Goal: Task Accomplishment & Management: Manage account settings

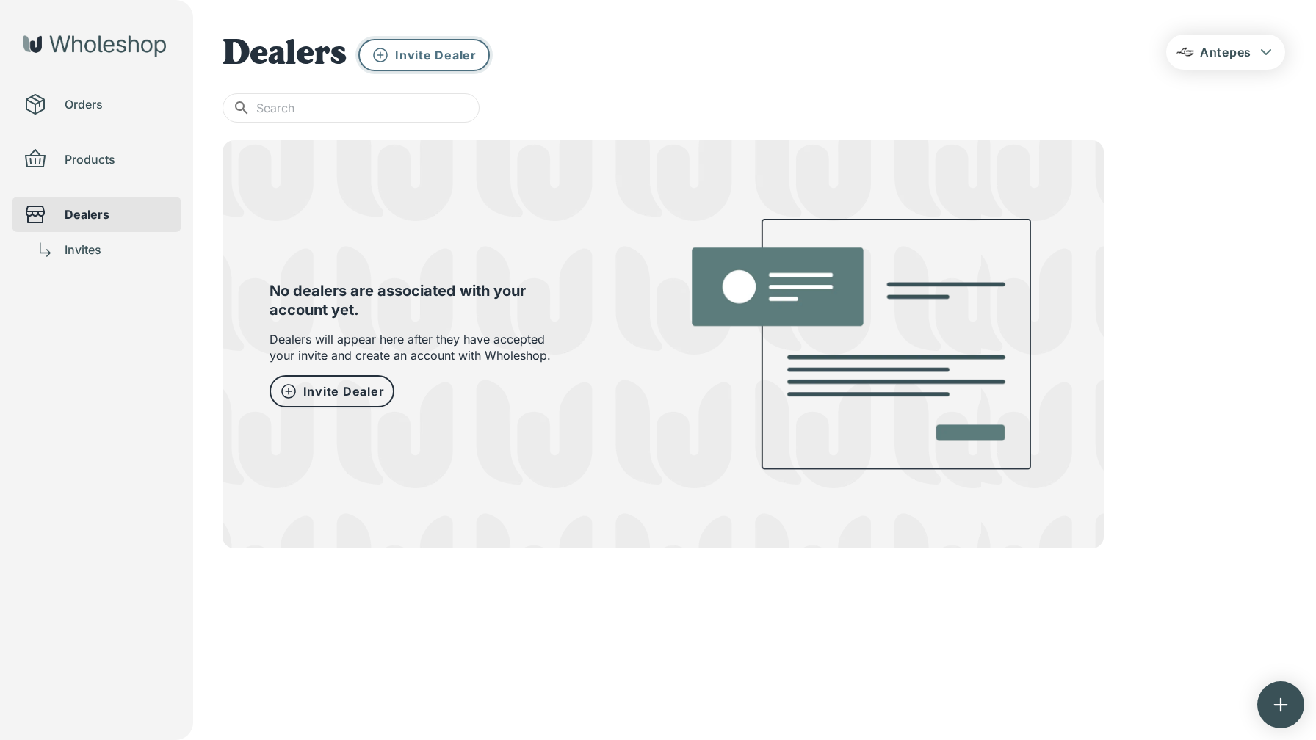
click at [452, 46] on div "Invite Dealer" at bounding box center [424, 55] width 105 height 18
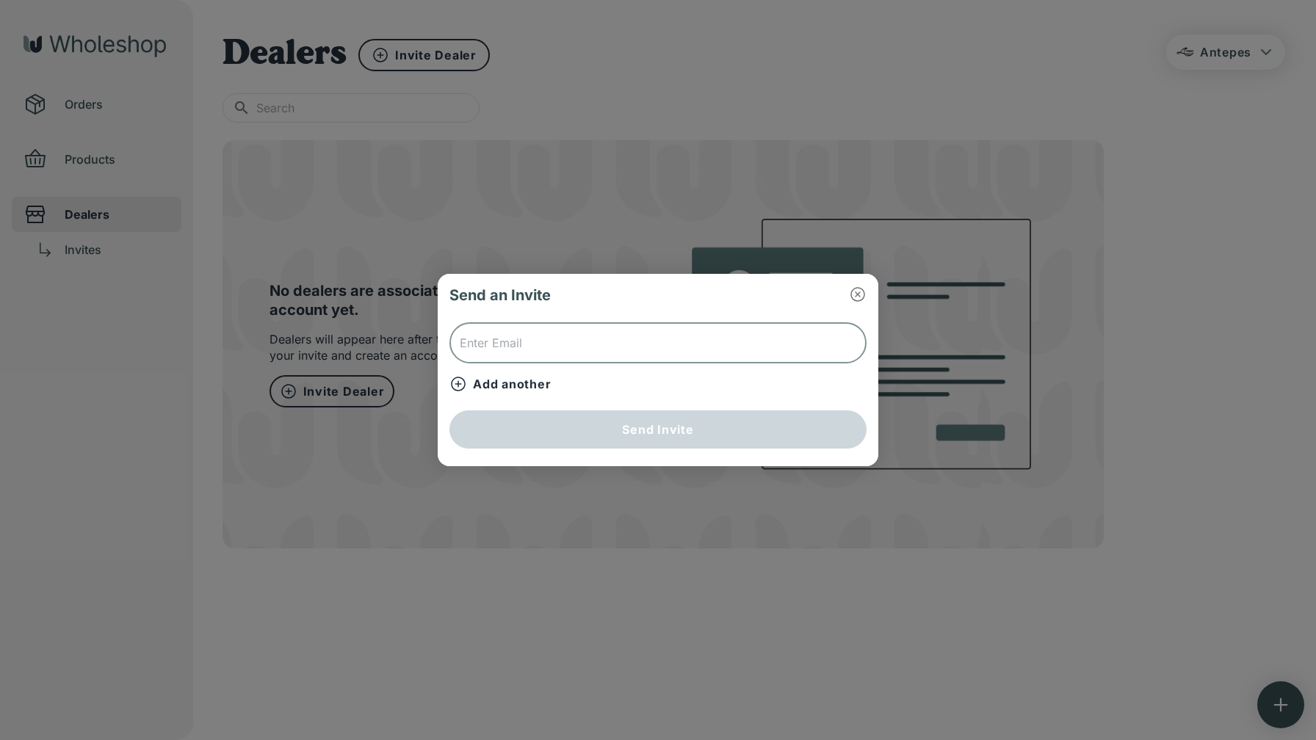
click at [591, 354] on input "text" at bounding box center [658, 342] width 417 height 41
type input "shahbeh@outlook.com"
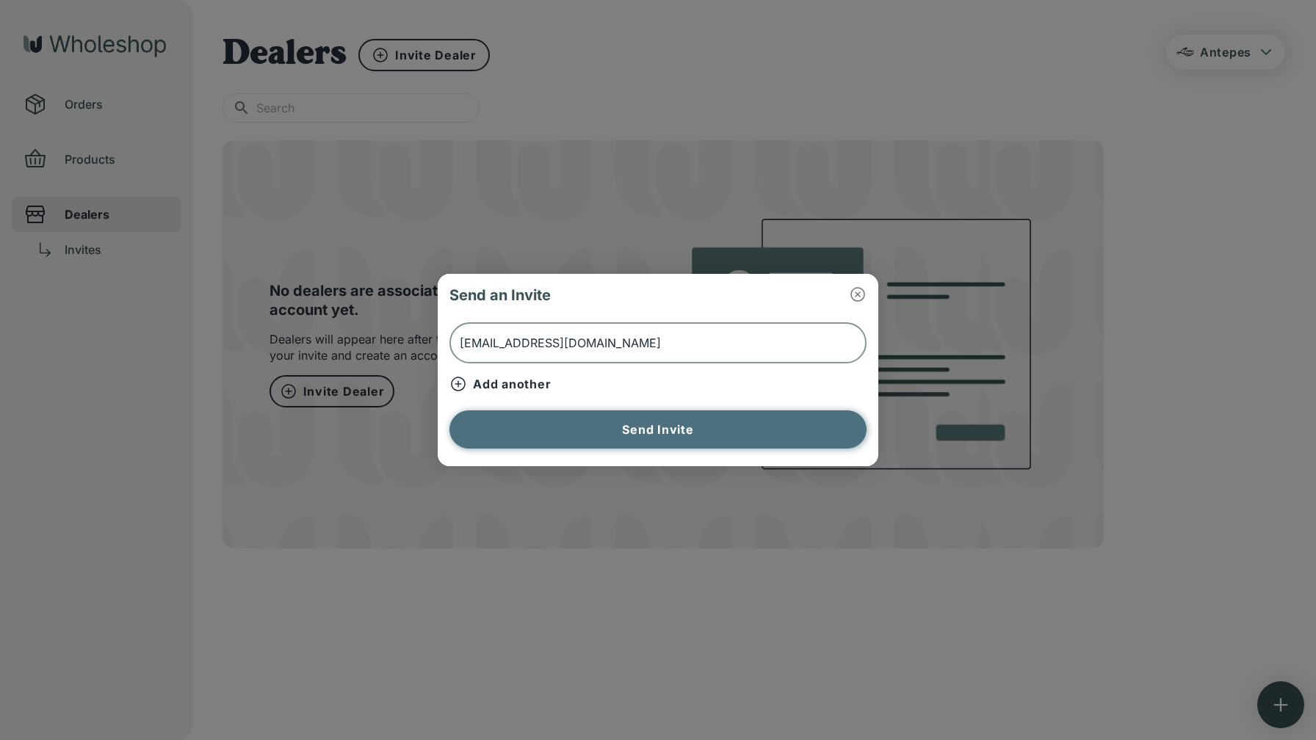
click at [657, 427] on button "Send Invite" at bounding box center [658, 430] width 417 height 38
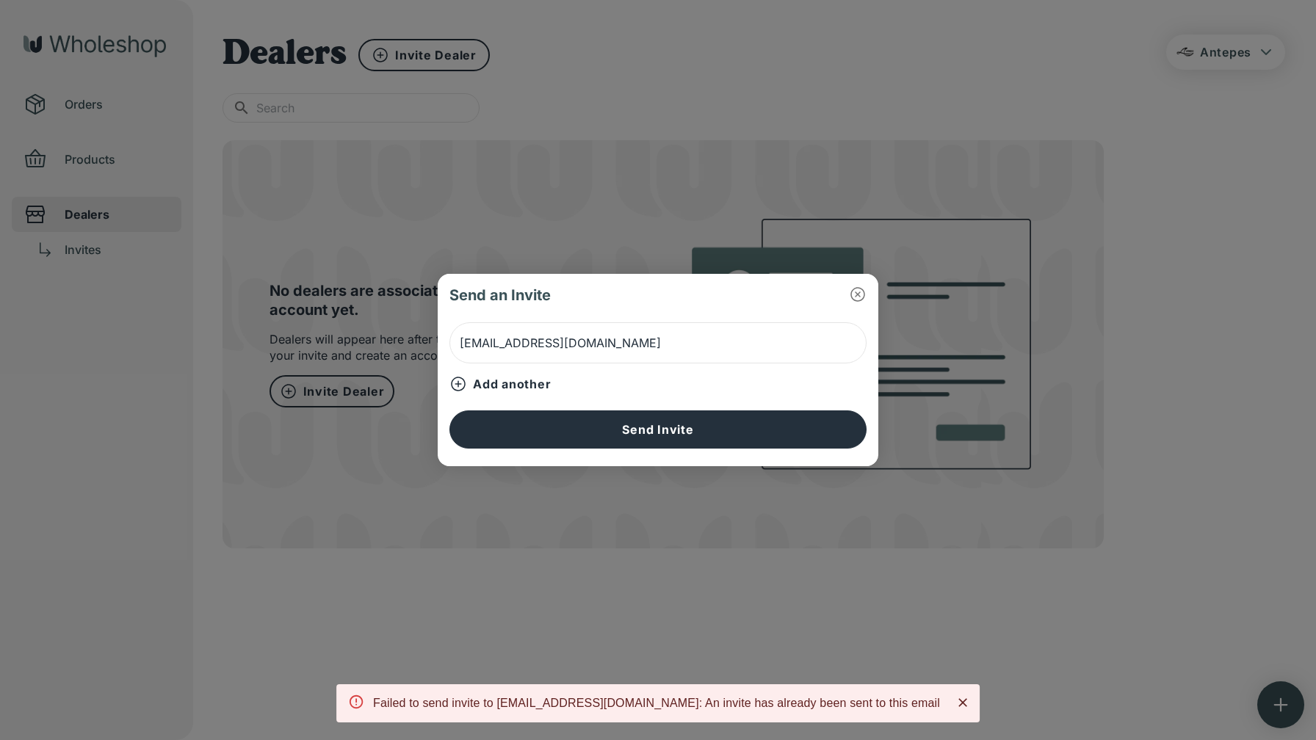
click at [959, 701] on icon "Close" at bounding box center [963, 703] width 9 height 9
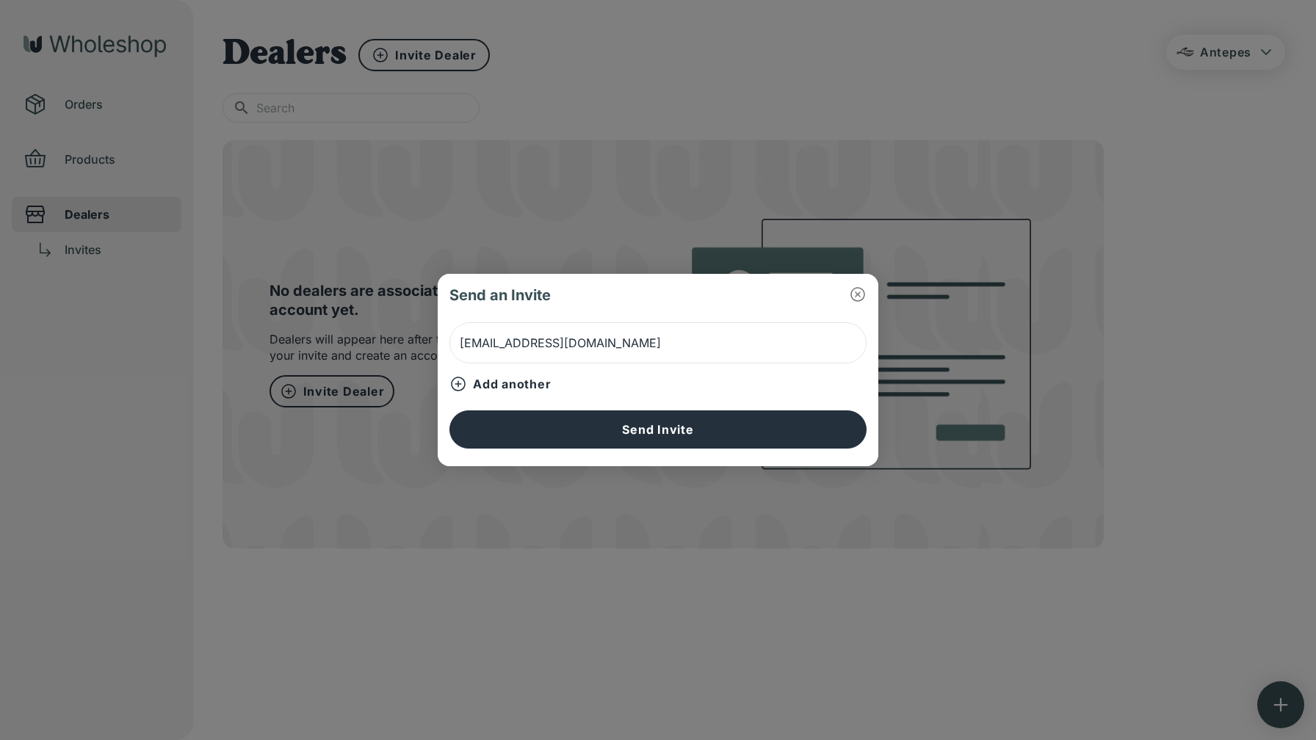
click at [856, 296] on icon "button" at bounding box center [858, 294] width 15 height 15
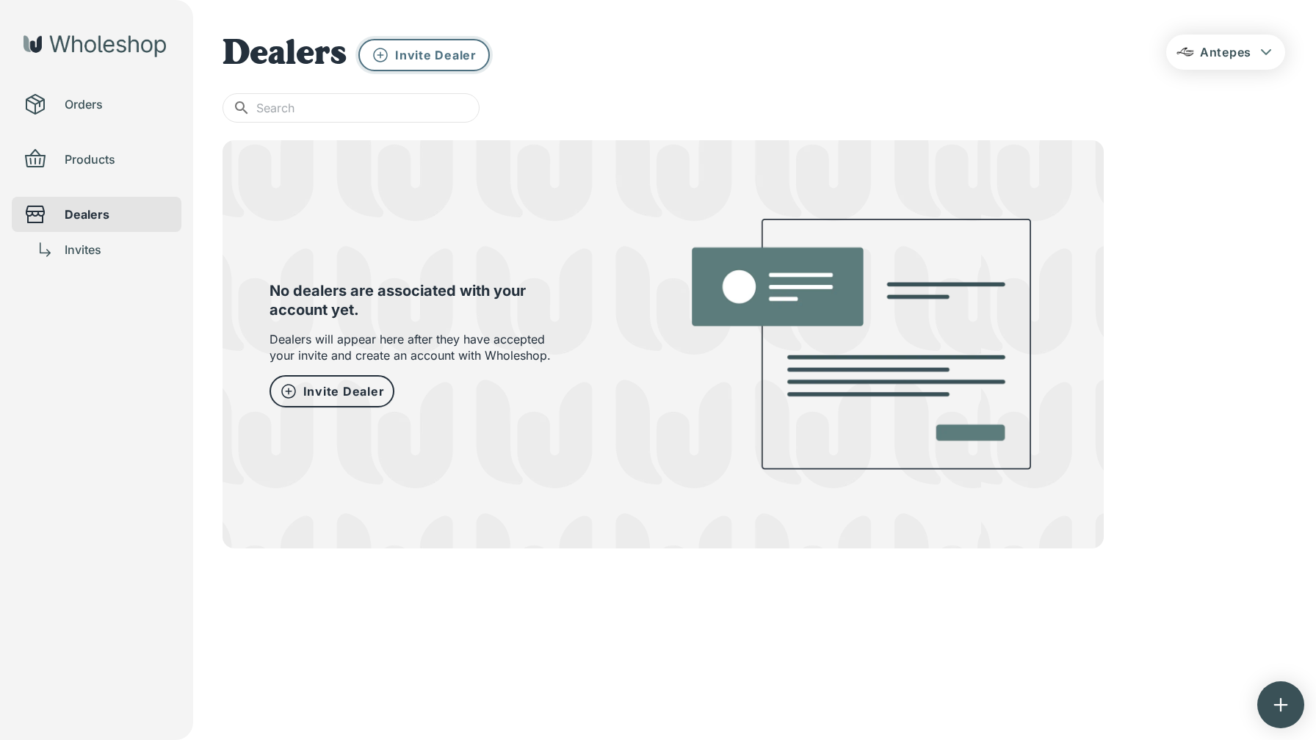
click at [433, 61] on p "Invite Dealer" at bounding box center [436, 55] width 82 height 16
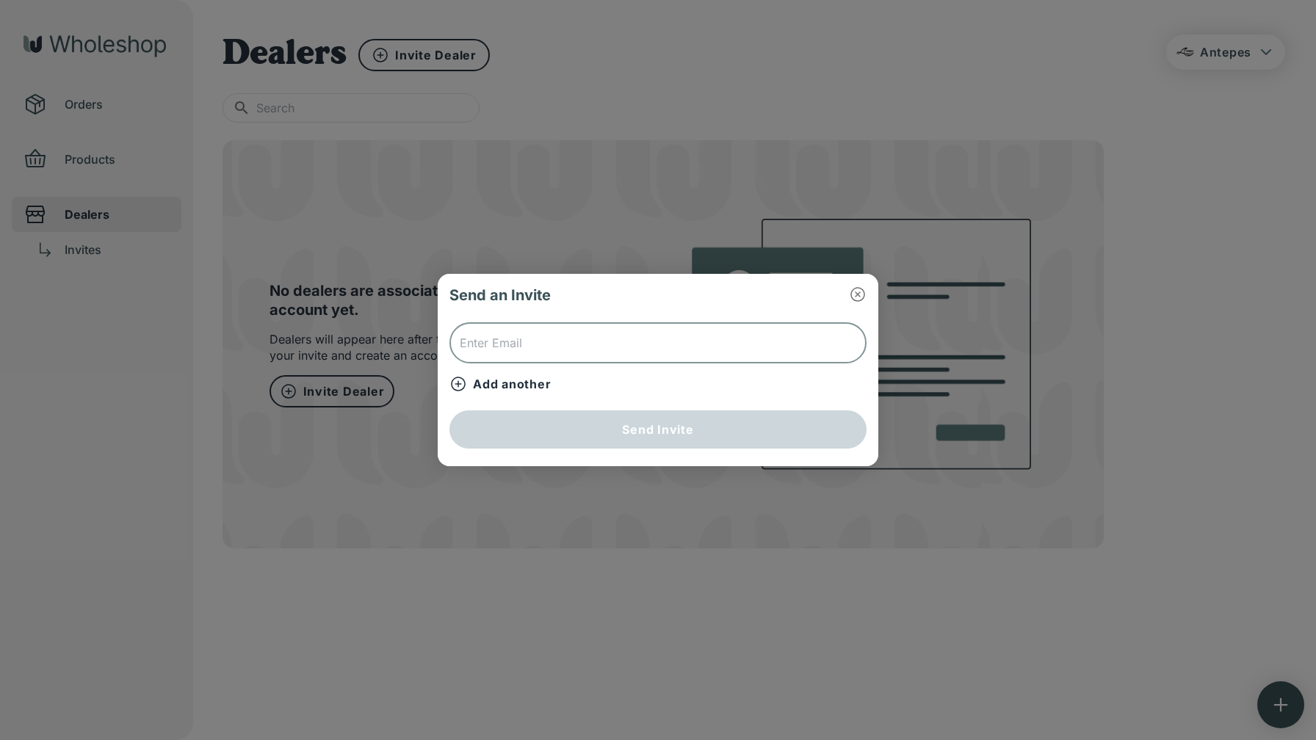
click at [663, 339] on input "text" at bounding box center [658, 342] width 417 height 41
type input "b"
type input "shahriar.behnamian@gmail.com"
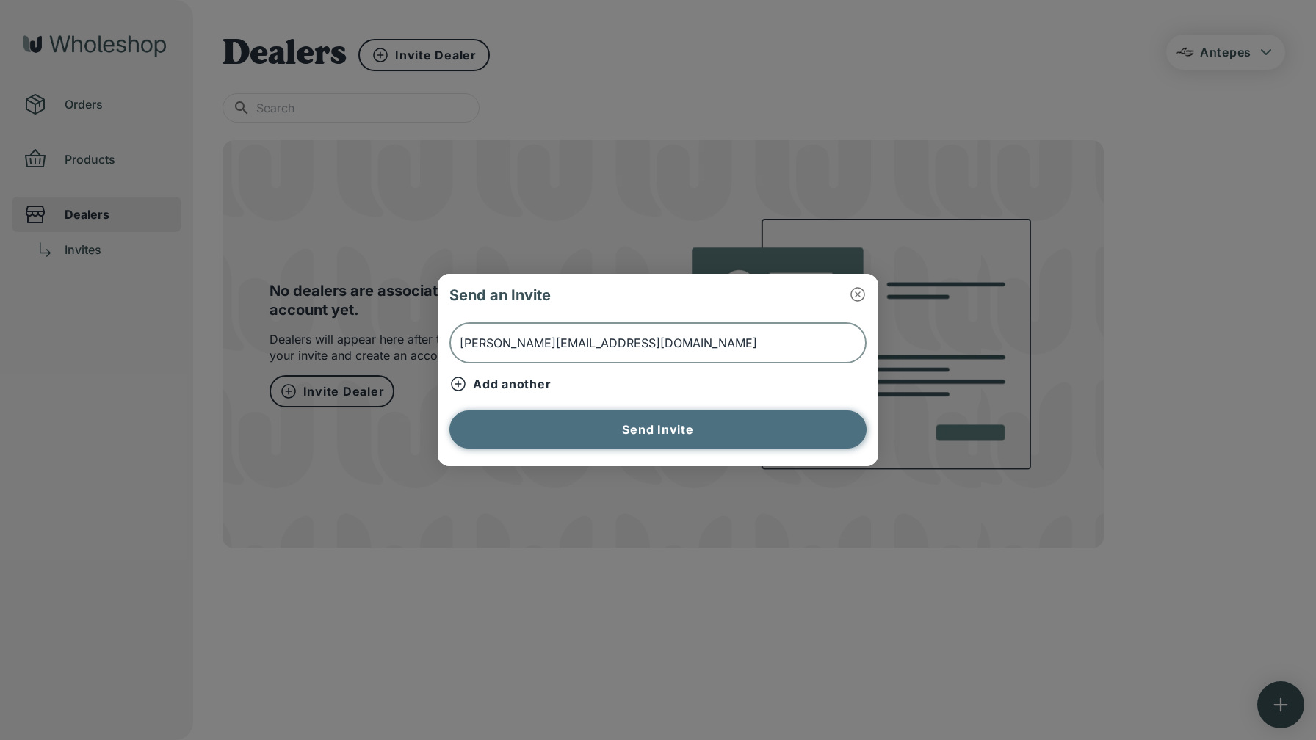
click at [644, 434] on button "Send Invite" at bounding box center [658, 430] width 417 height 38
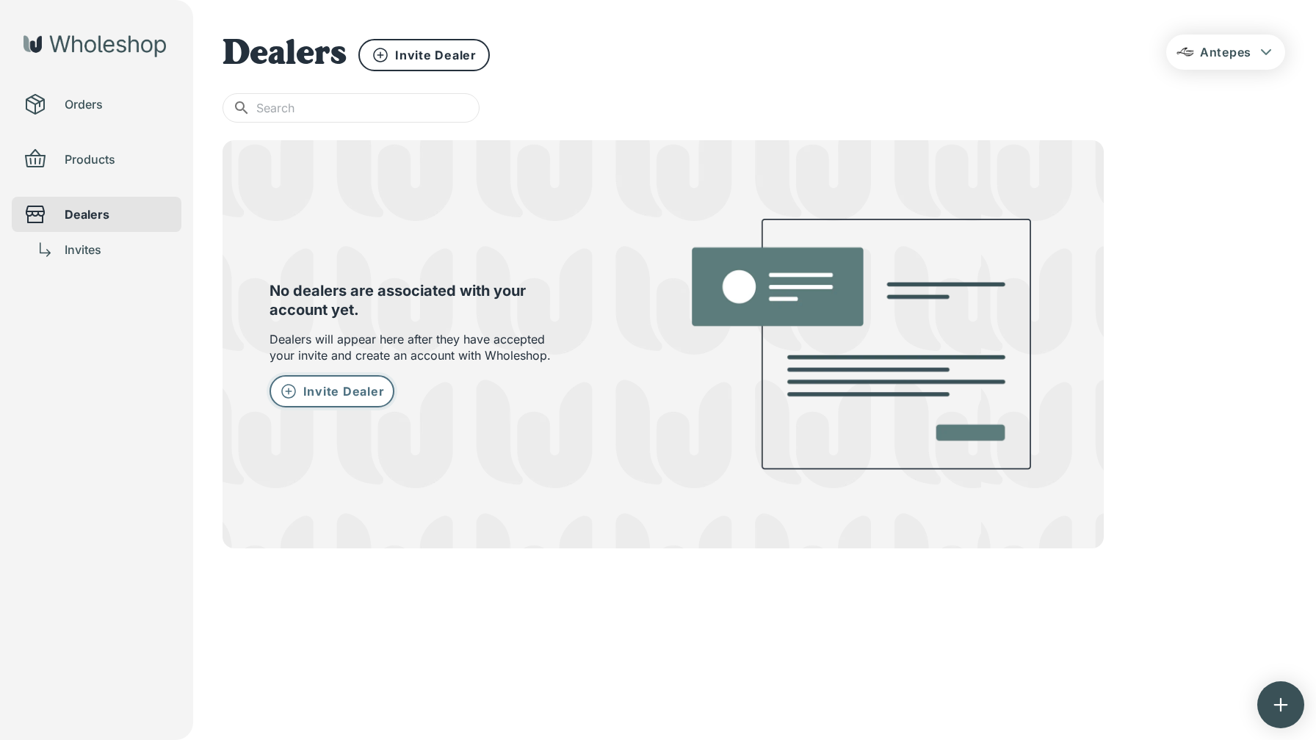
click at [321, 391] on p "Invite Dealer" at bounding box center [344, 391] width 82 height 16
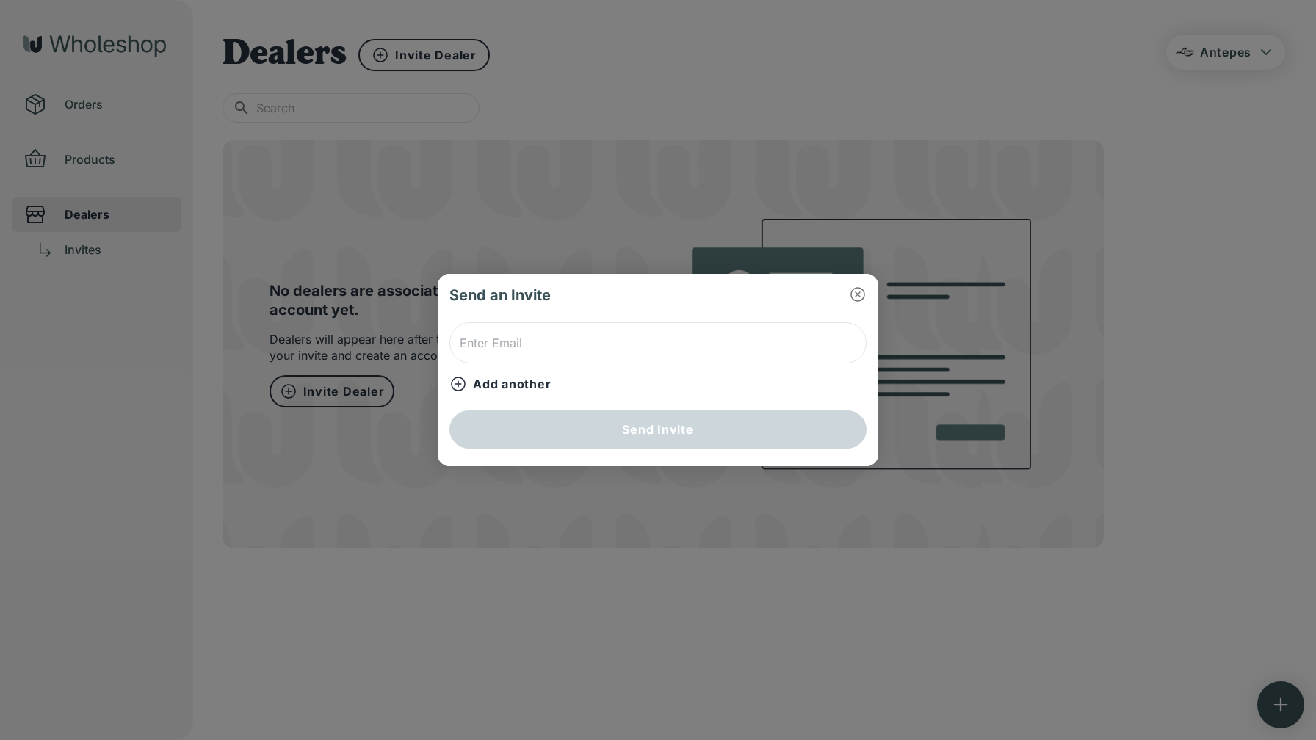
click at [596, 203] on div "Send an Invite ​ Add another Send Invite" at bounding box center [658, 370] width 1316 height 740
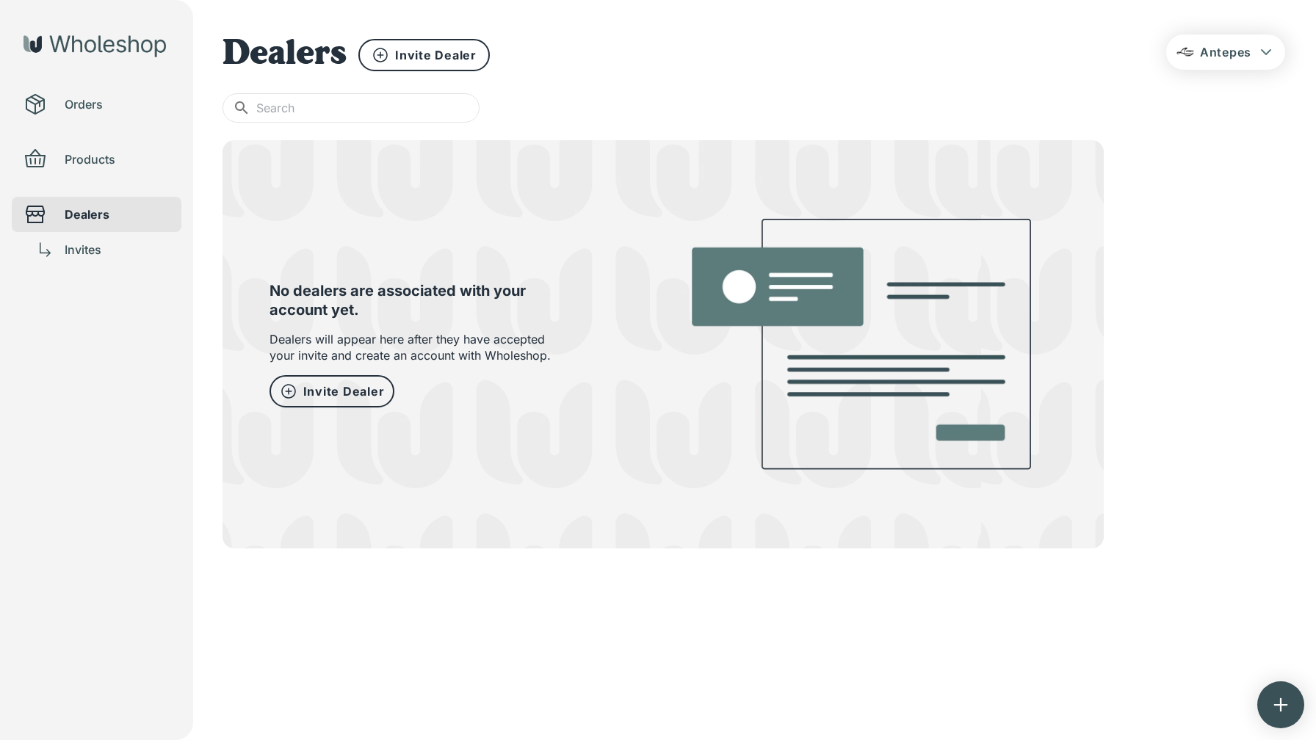
click at [1264, 42] on button "Antepes" at bounding box center [1226, 52] width 119 height 35
click at [1190, 158] on li "Settings" at bounding box center [1226, 159] width 151 height 26
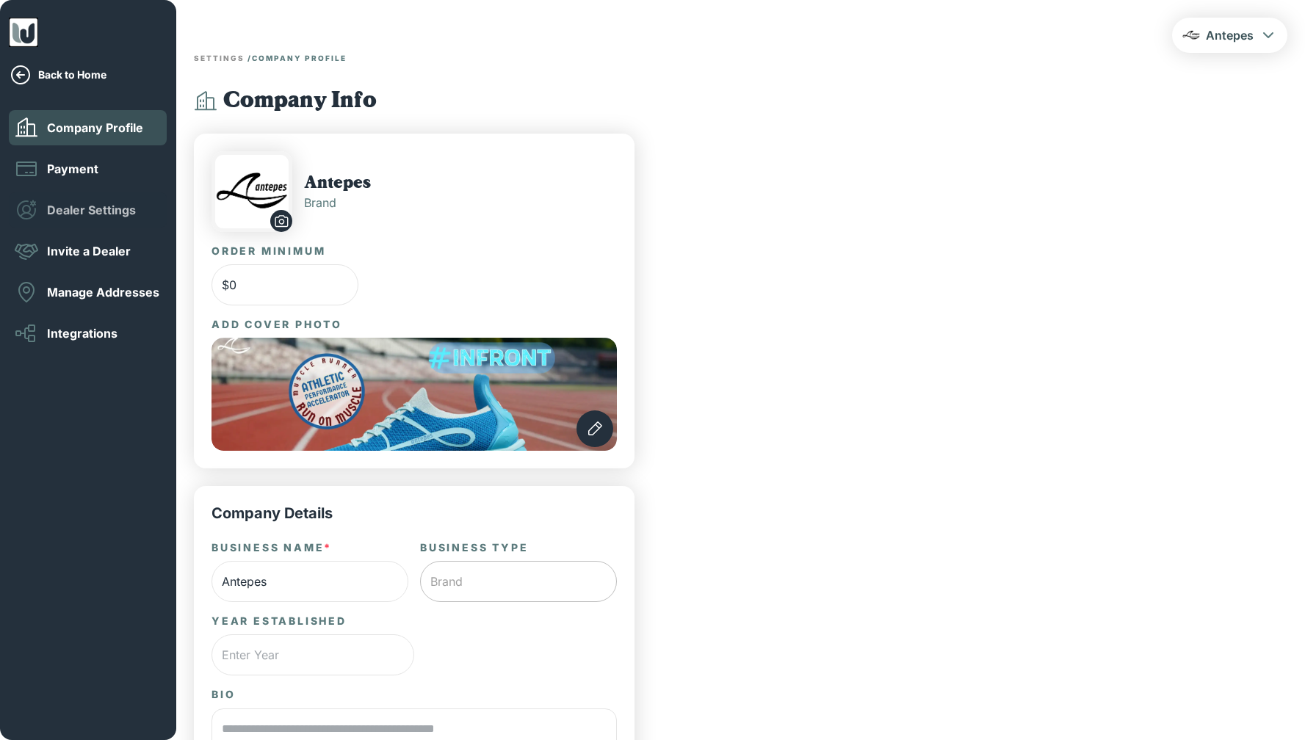
click at [76, 213] on p "Dealer Settings" at bounding box center [91, 210] width 89 height 16
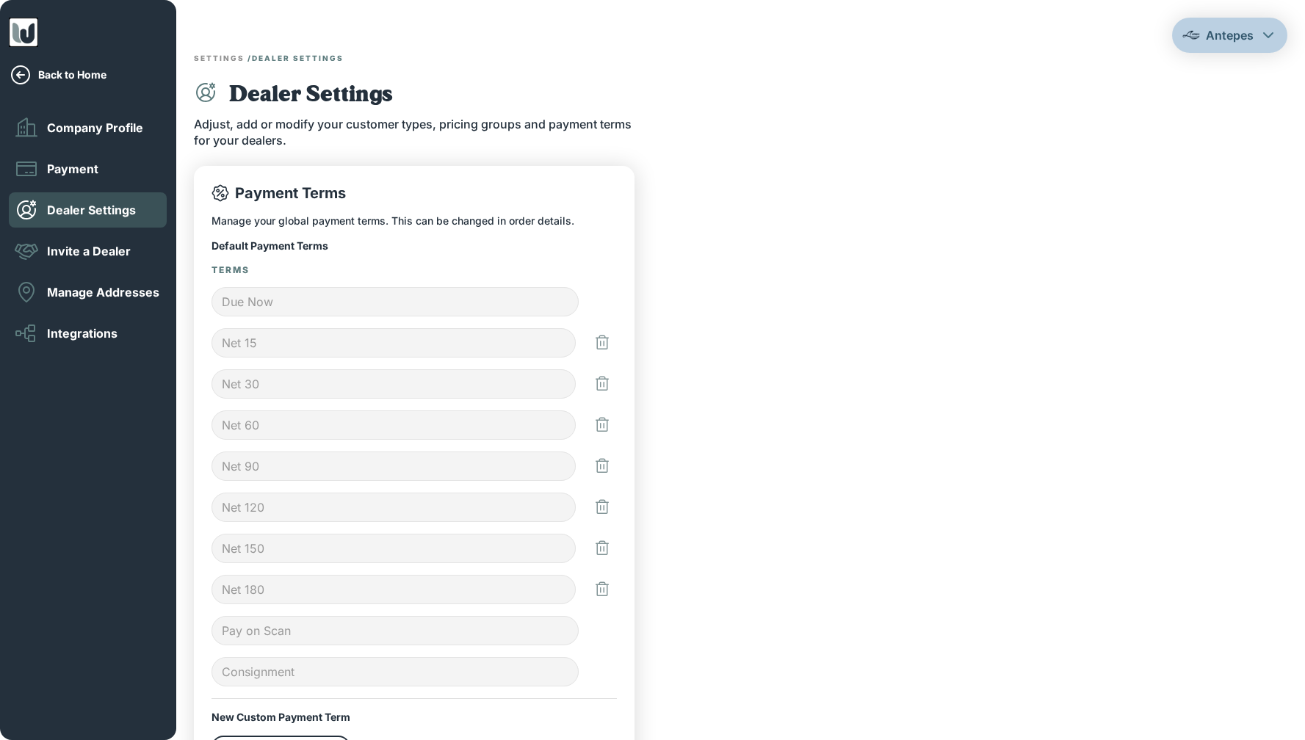
click at [1263, 32] on icon "button" at bounding box center [1269, 35] width 18 height 18
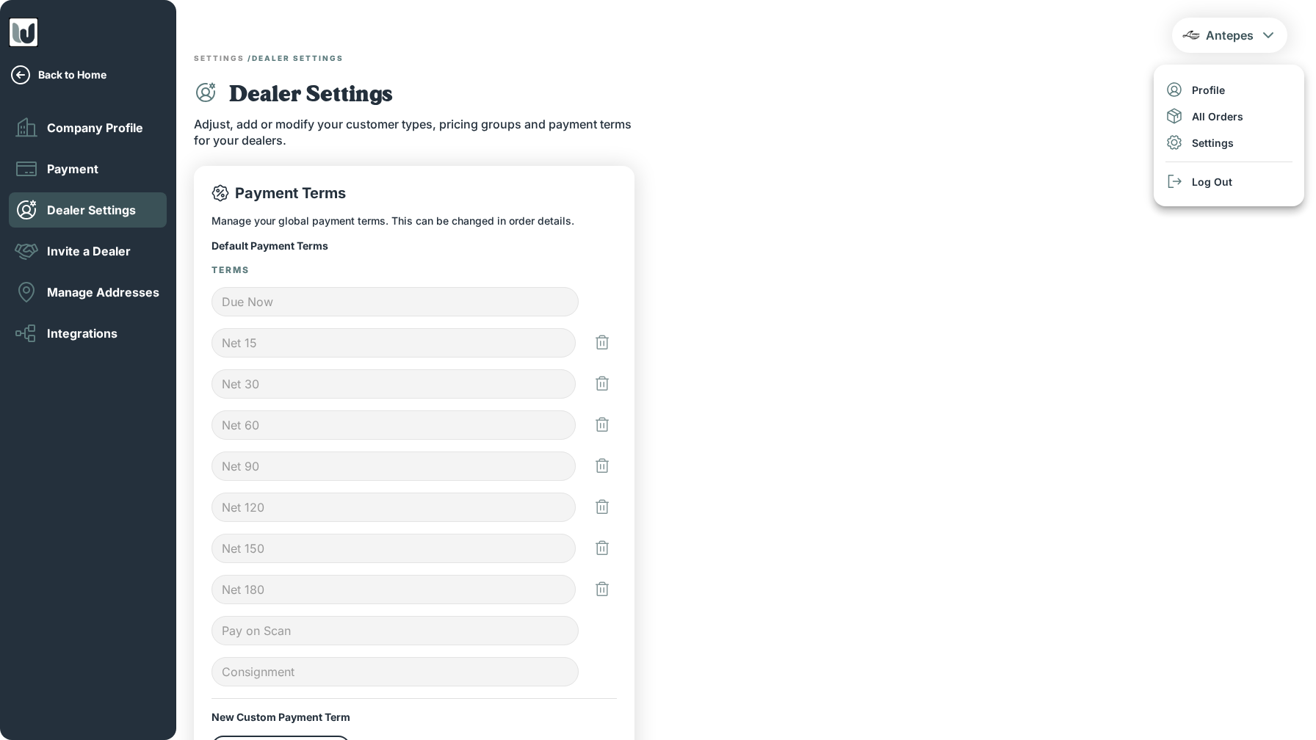
click at [1074, 64] on div at bounding box center [658, 370] width 1316 height 740
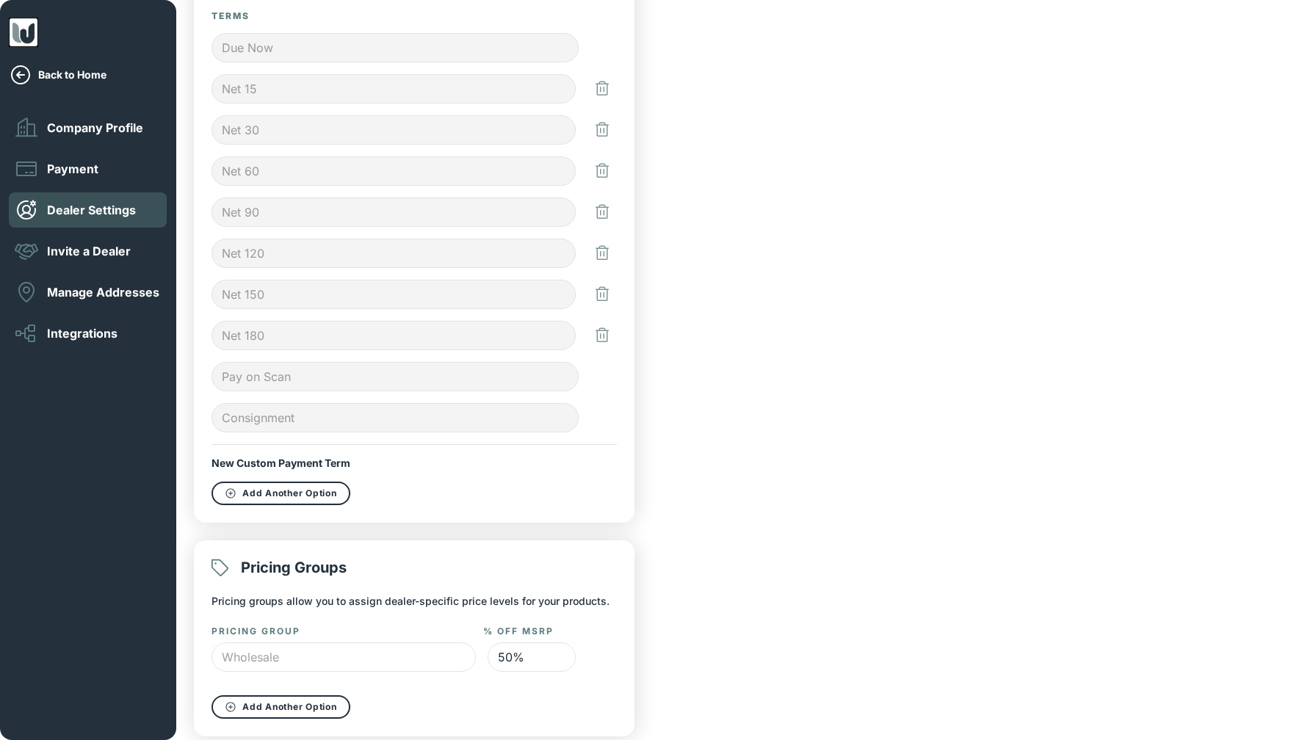
scroll to position [267, 0]
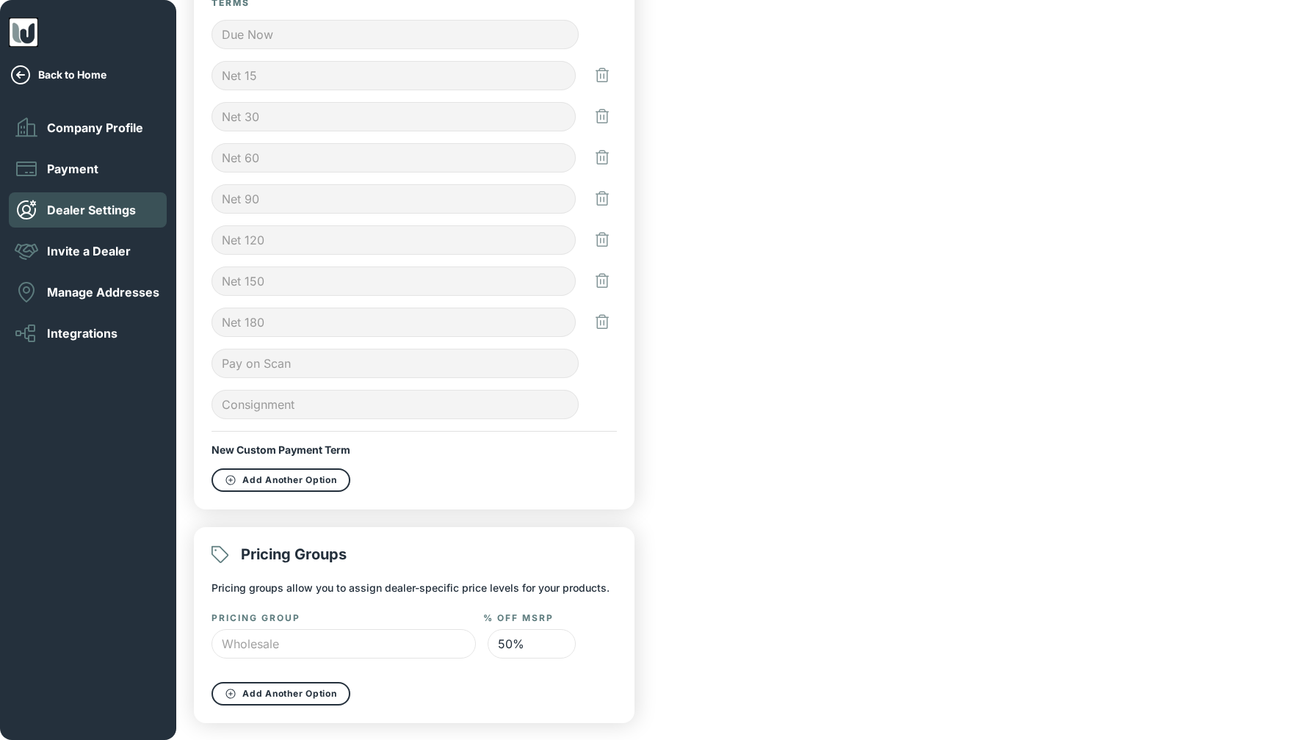
click at [510, 646] on input "50%" at bounding box center [532, 644] width 88 height 29
type input "40%"
click at [590, 693] on button "Save" at bounding box center [580, 696] width 73 height 29
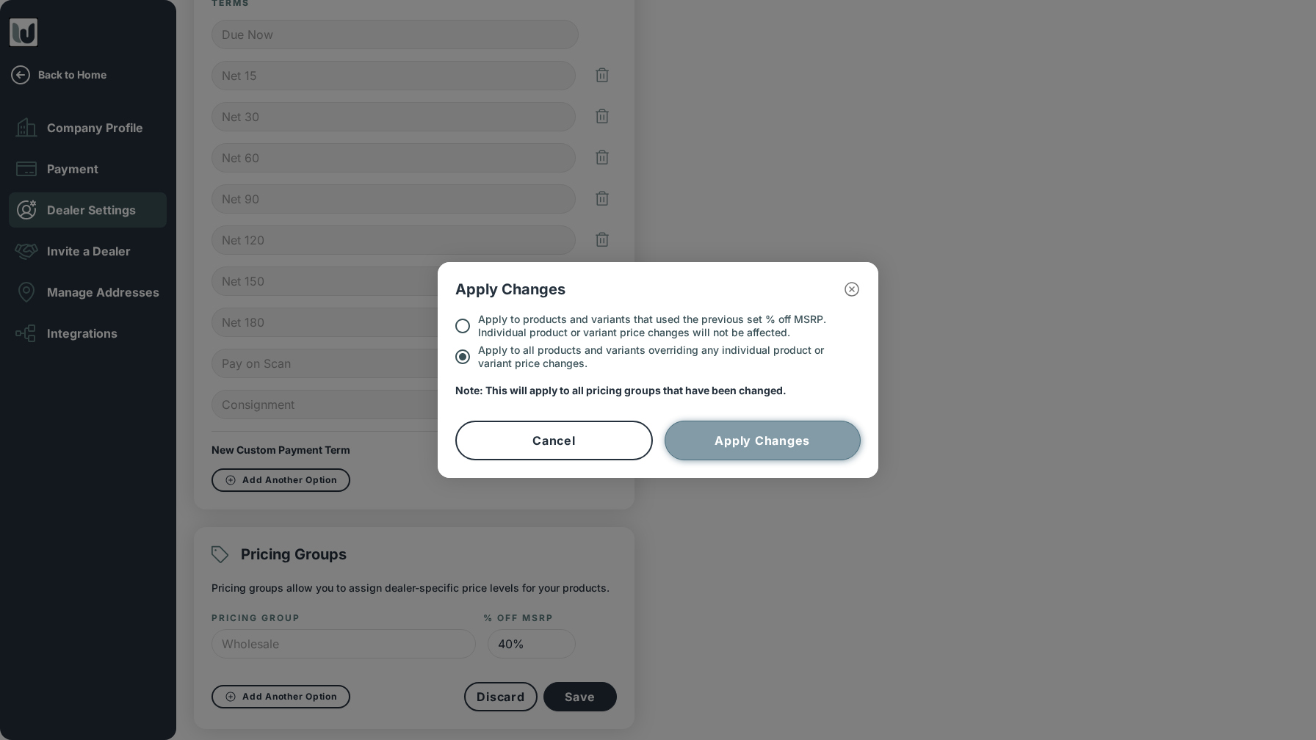
click at [778, 447] on button "Apply Changes" at bounding box center [763, 441] width 196 height 40
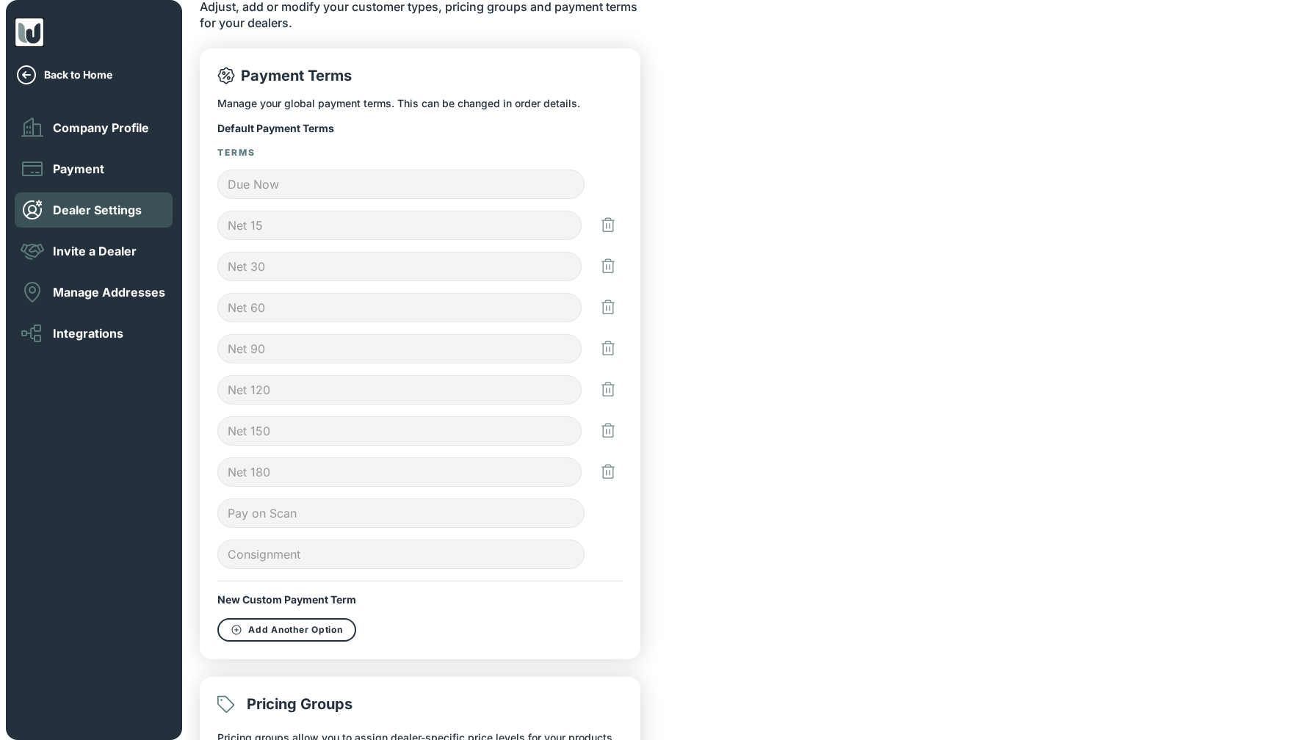
scroll to position [0, 0]
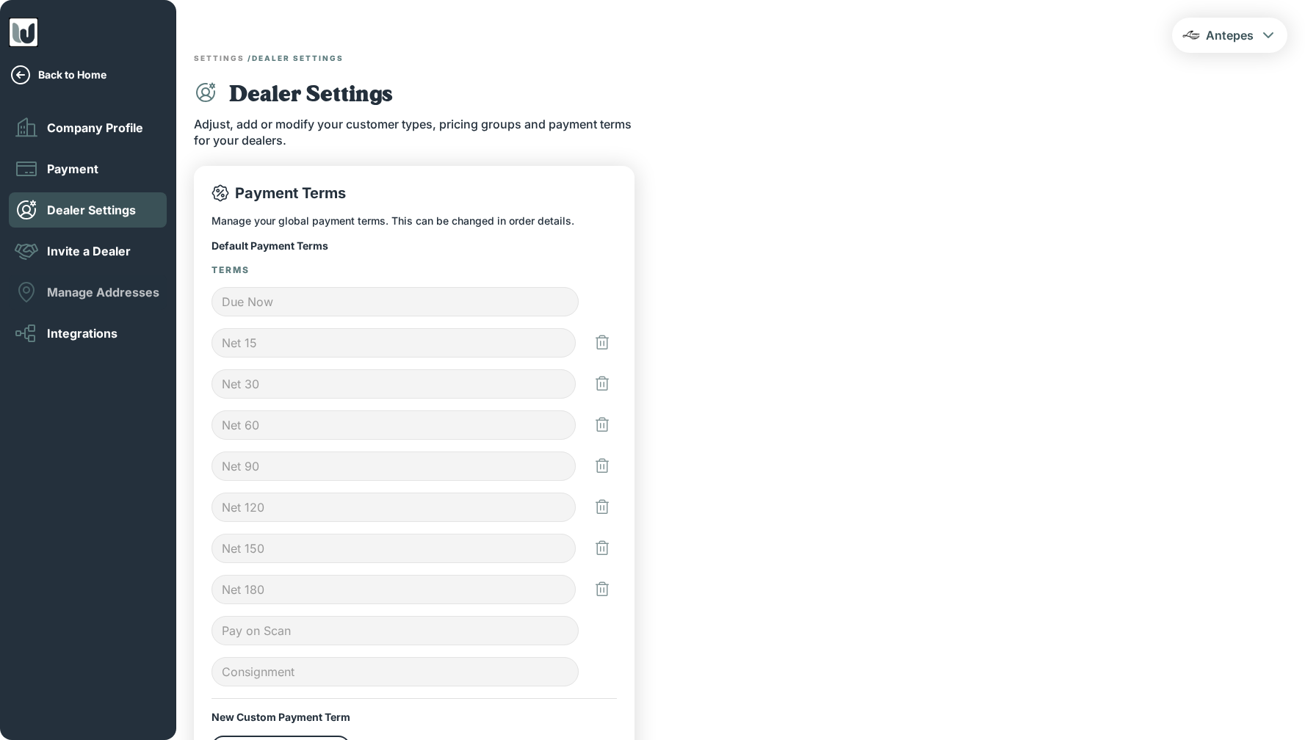
click at [103, 289] on p "Manage Addresses" at bounding box center [103, 292] width 112 height 16
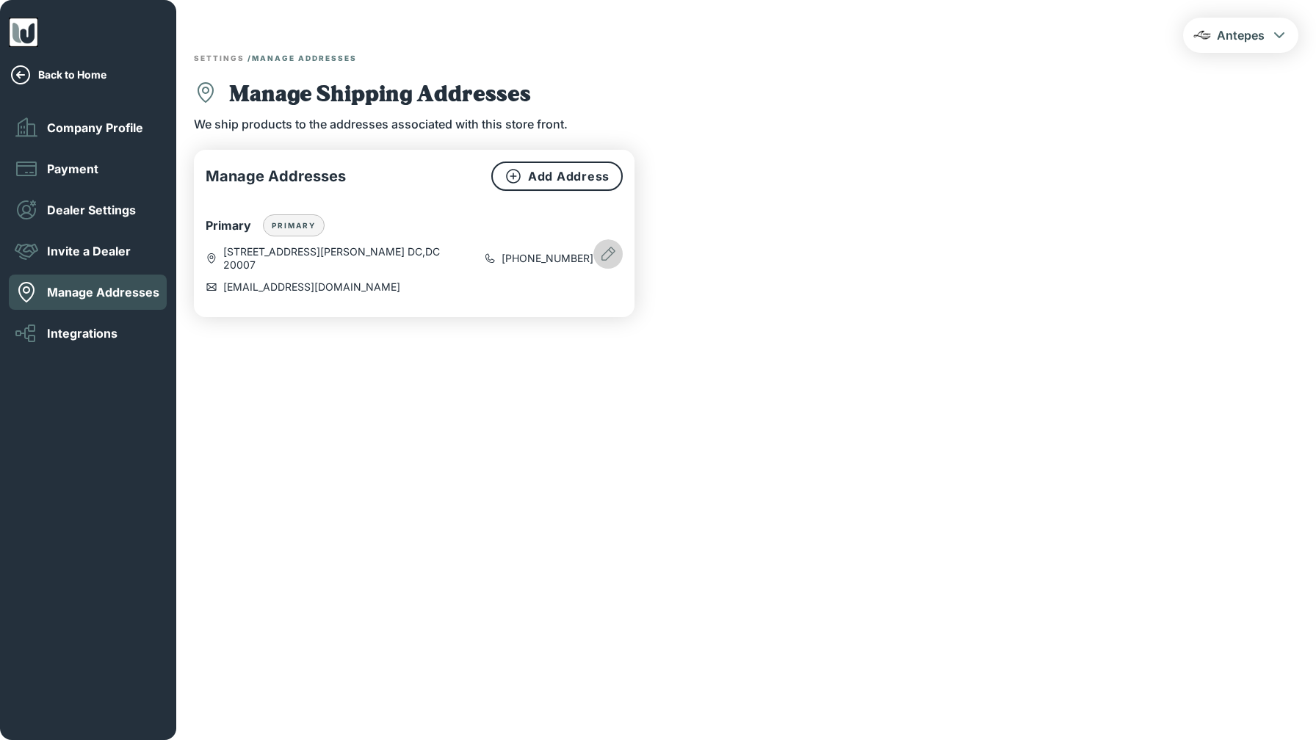
click at [599, 245] on icon "button" at bounding box center [608, 254] width 18 height 18
click at [620, 286] on p "Edit" at bounding box center [614, 290] width 18 height 13
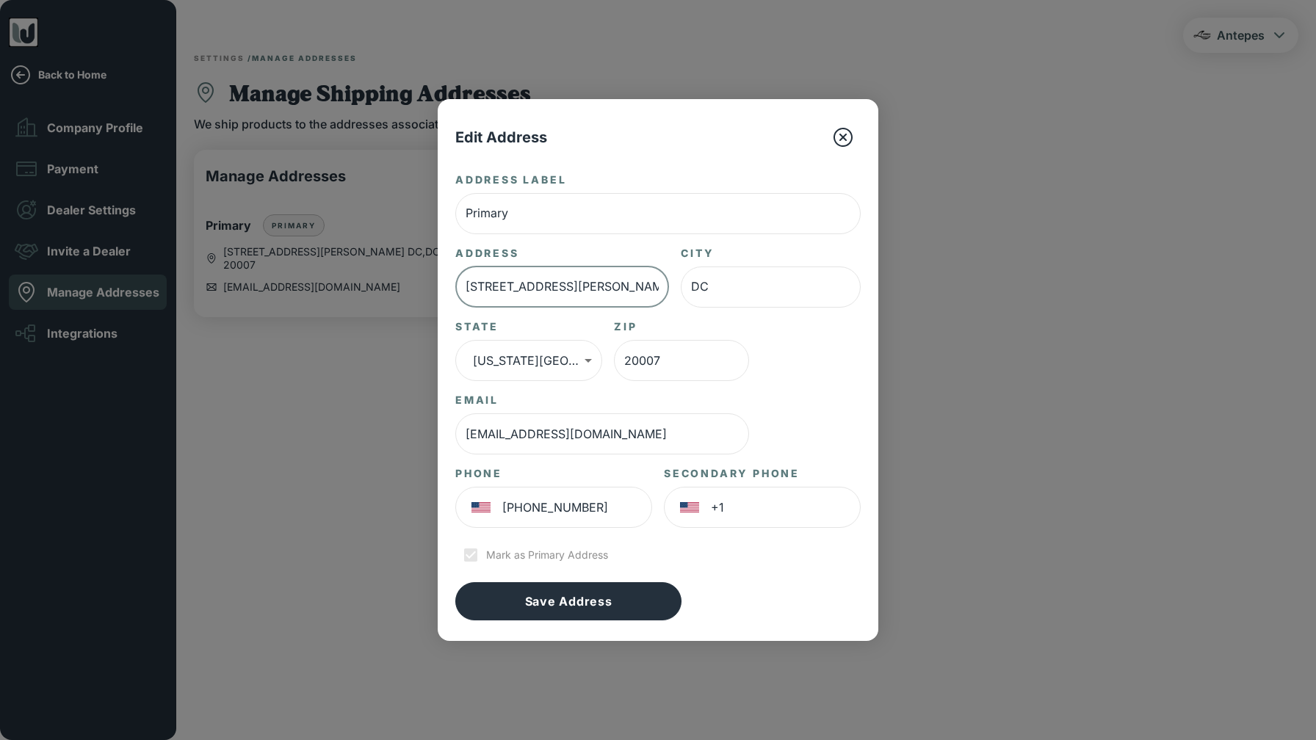
drag, startPoint x: 602, startPoint y: 286, endPoint x: 429, endPoint y: 291, distance: 172.7
click at [429, 291] on div "Edit Address Address Label Primary ​ Address 4521 Clark Pl NW ​ City DC ​ State…" at bounding box center [658, 370] width 1316 height 740
click at [584, 272] on input "4521 Clark Pl NW" at bounding box center [562, 287] width 214 height 41
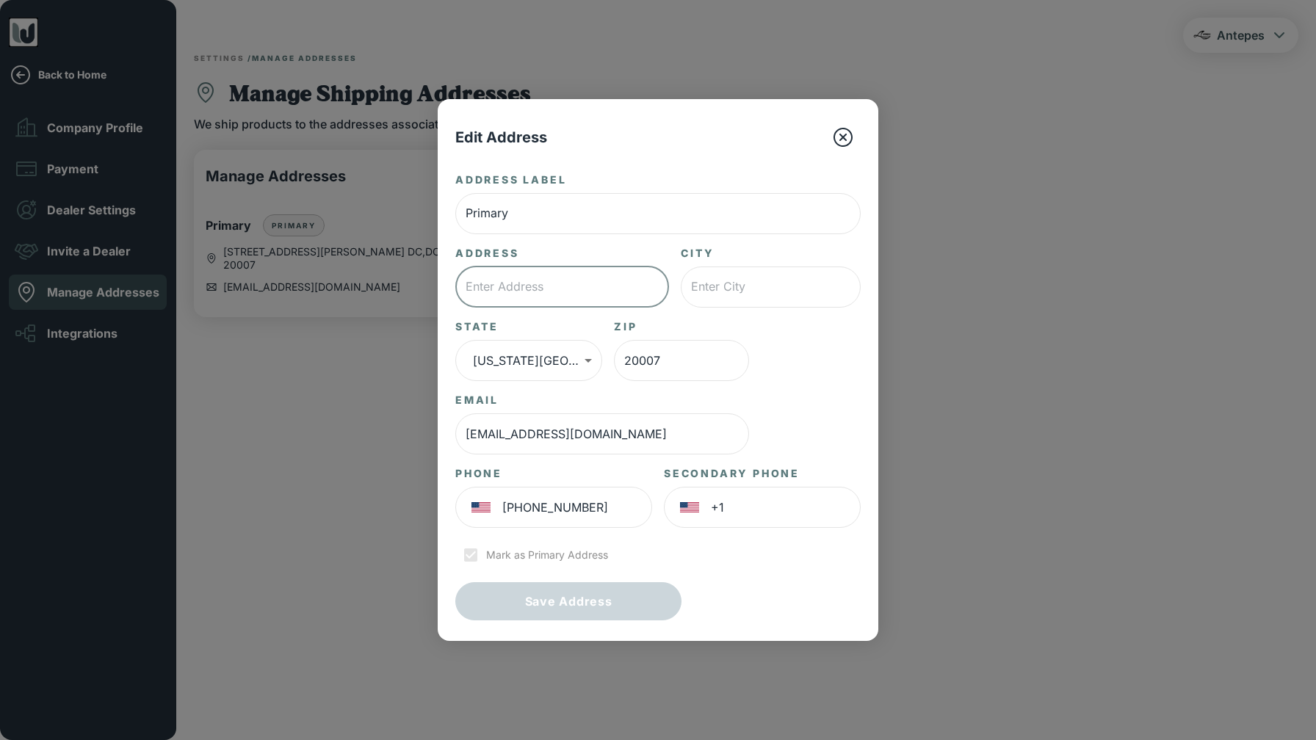
click at [736, 580] on div "Address Label Primary ​ Address ​ City ​ State Washington DC ** ​ Zip 20007 ​ E…" at bounding box center [657, 397] width 405 height 449
click at [566, 281] on input "text" at bounding box center [562, 287] width 214 height 41
type input "43270 Sunderleigh Sq"
click at [768, 292] on input "text" at bounding box center [771, 287] width 180 height 41
type input "Broadlands"
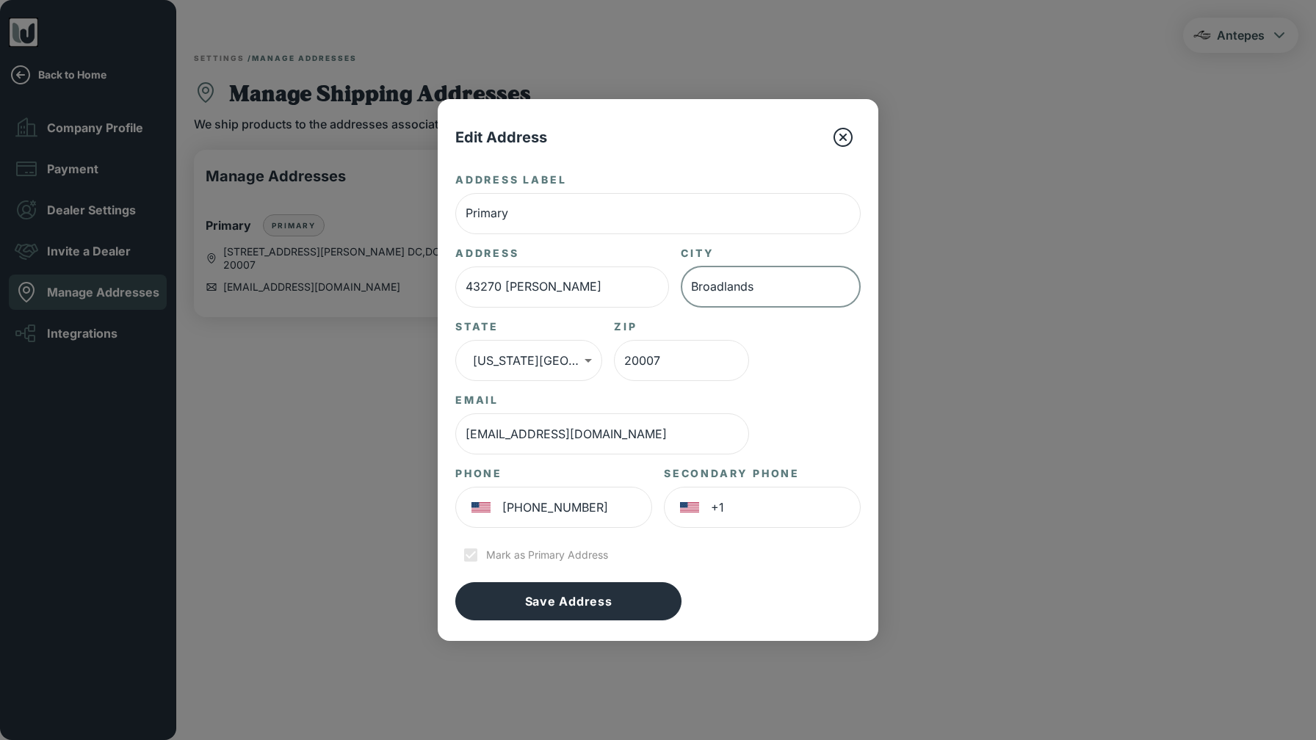
click at [814, 372] on div "Address Label Primary ​ Address 43270 Sunderleigh Sq ​ City Broadlands ​ State …" at bounding box center [657, 397] width 405 height 449
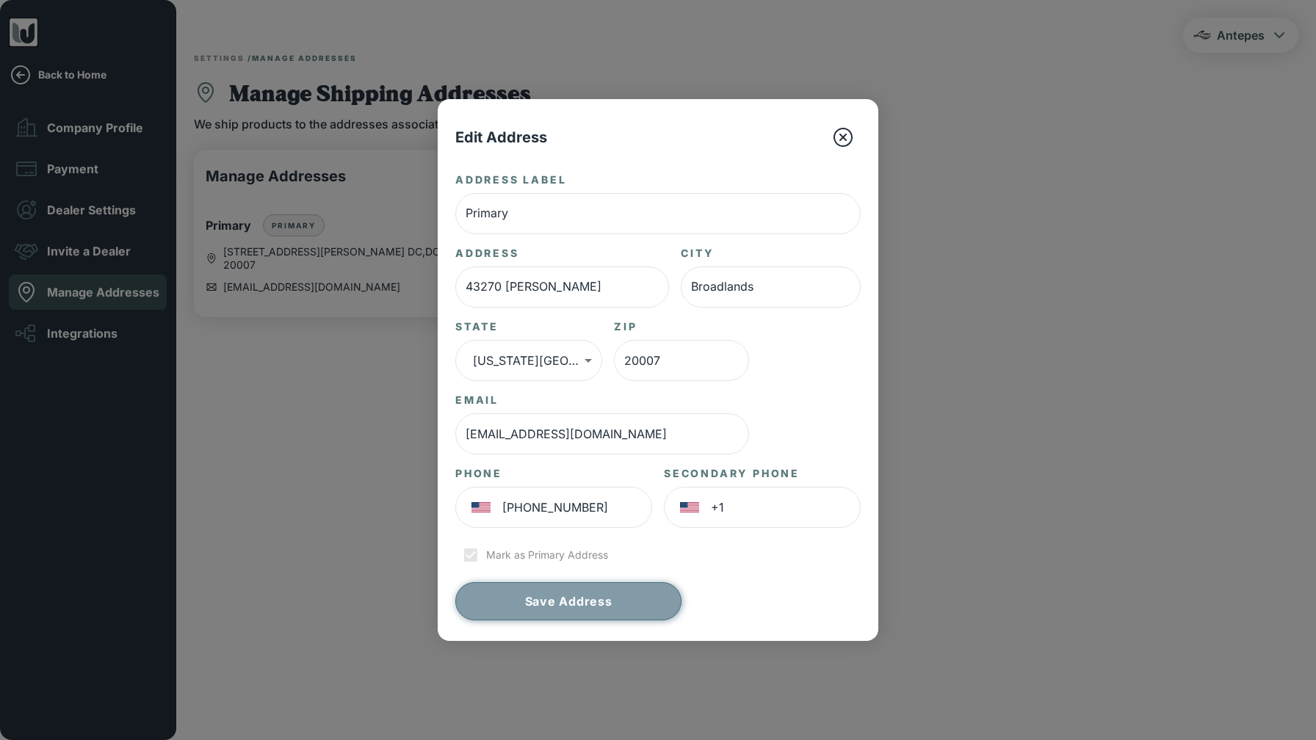
click at [572, 597] on button "Save Address" at bounding box center [568, 602] width 226 height 38
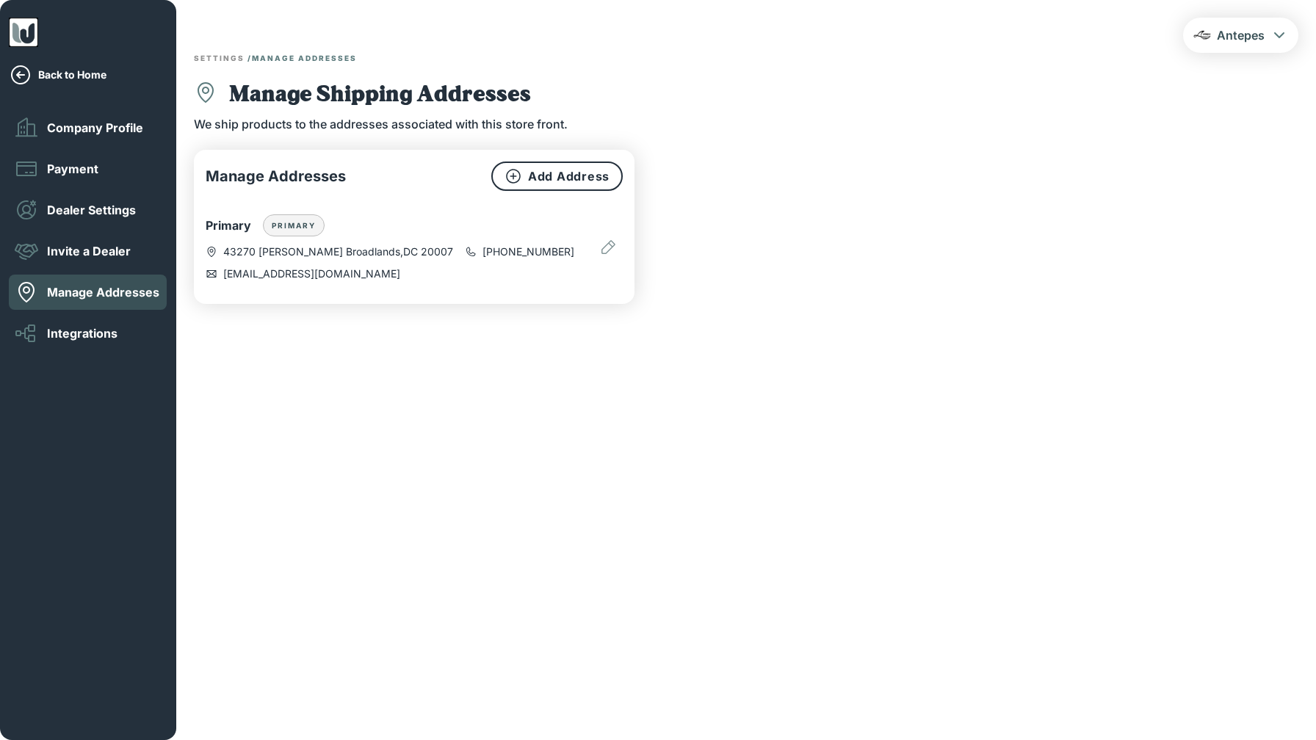
click at [74, 332] on p "Integrations" at bounding box center [82, 333] width 71 height 16
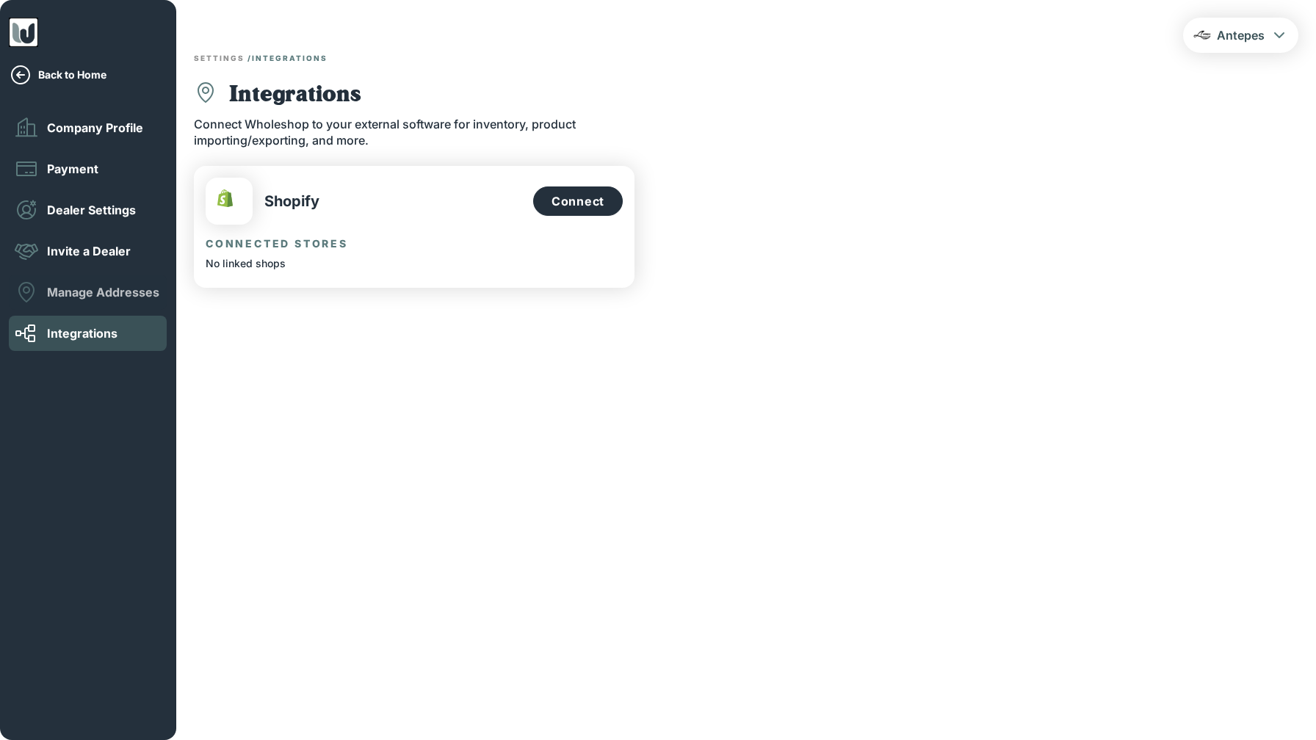
click at [93, 288] on p "Manage Addresses" at bounding box center [103, 292] width 112 height 16
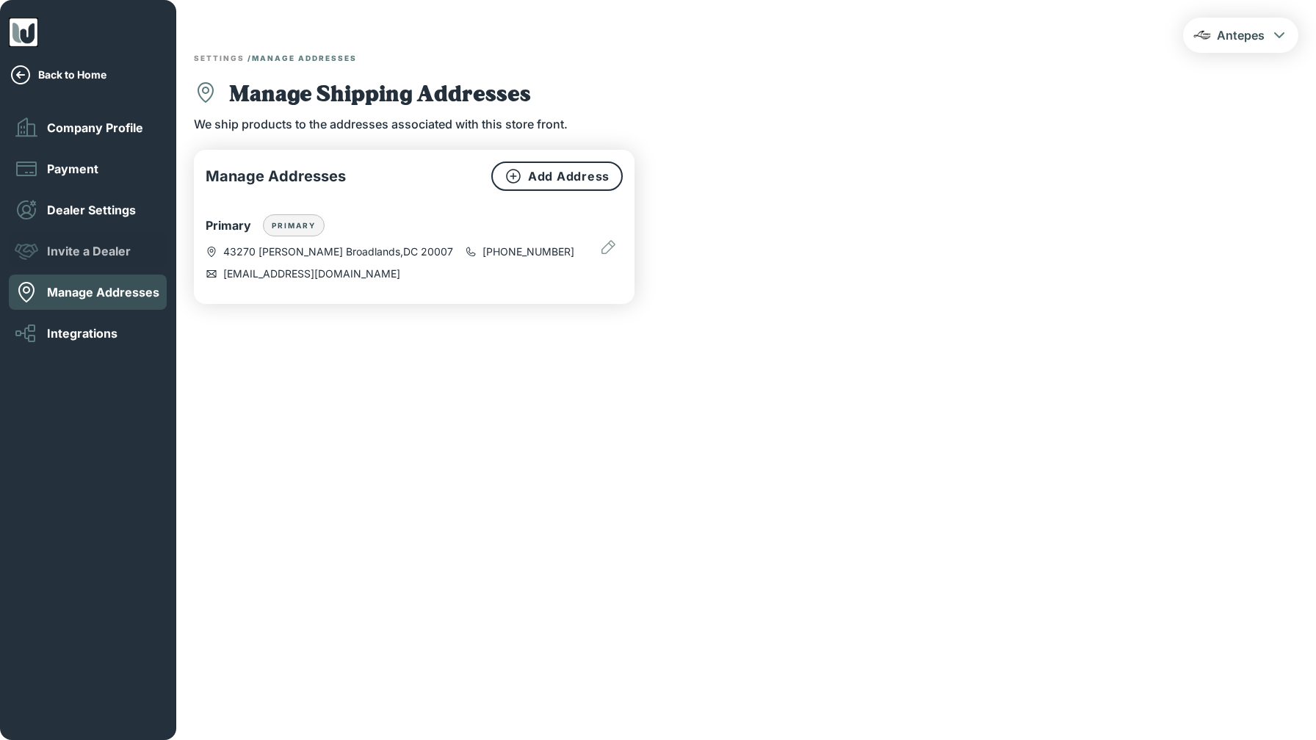
click at [85, 248] on p "Invite a Dealer" at bounding box center [89, 251] width 84 height 16
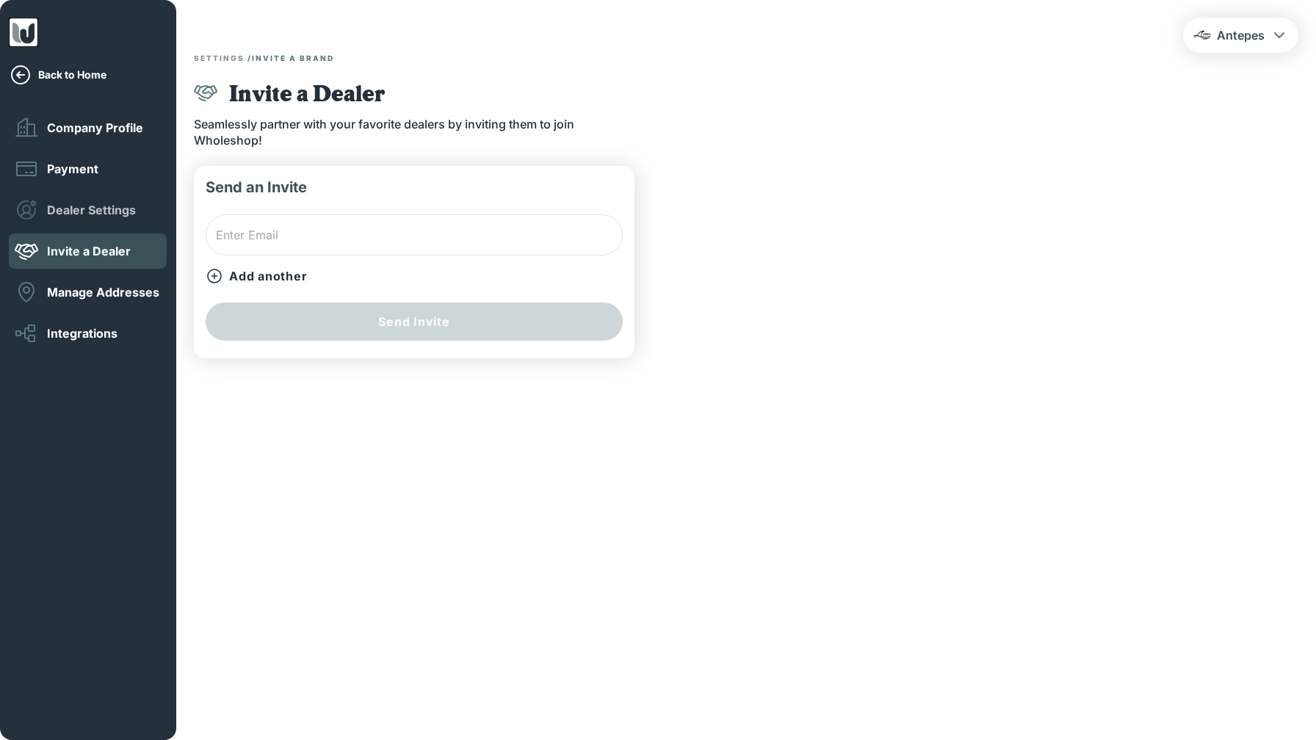
click at [95, 217] on p "Dealer Settings" at bounding box center [91, 210] width 89 height 16
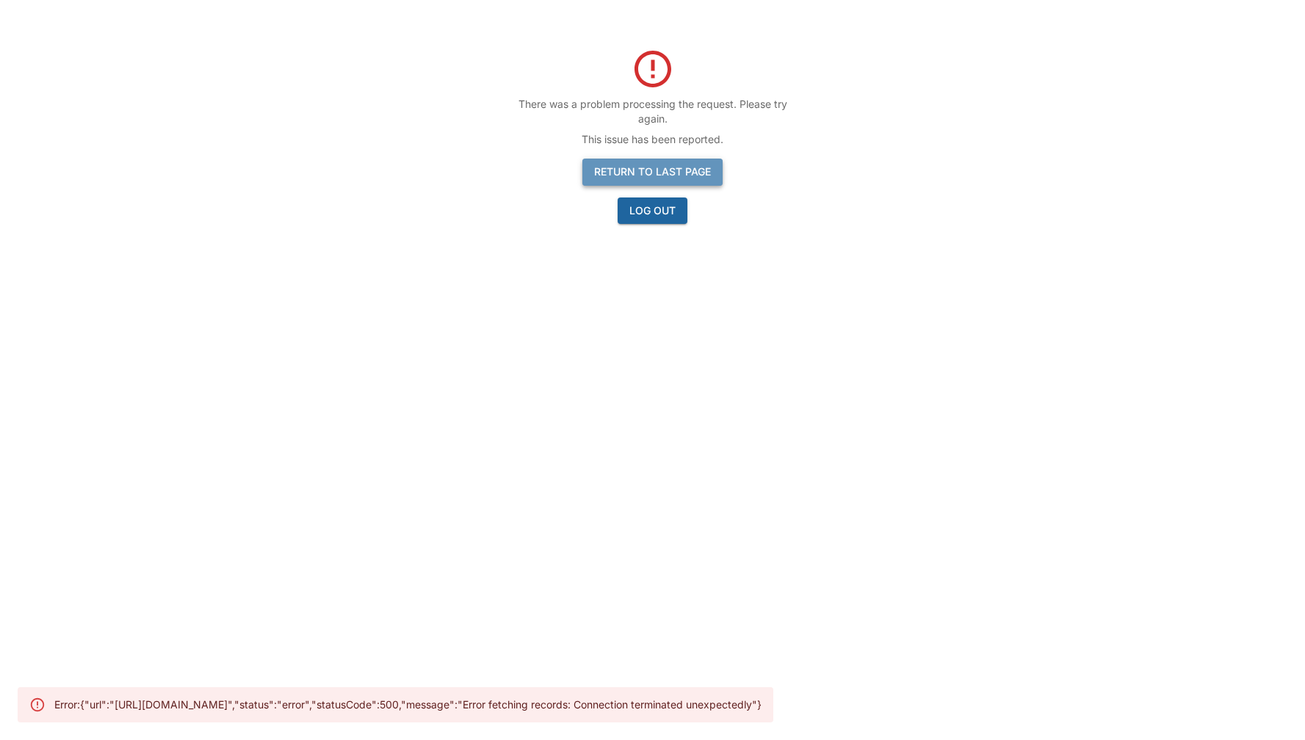
click at [634, 172] on button "Return to last page" at bounding box center [653, 172] width 140 height 27
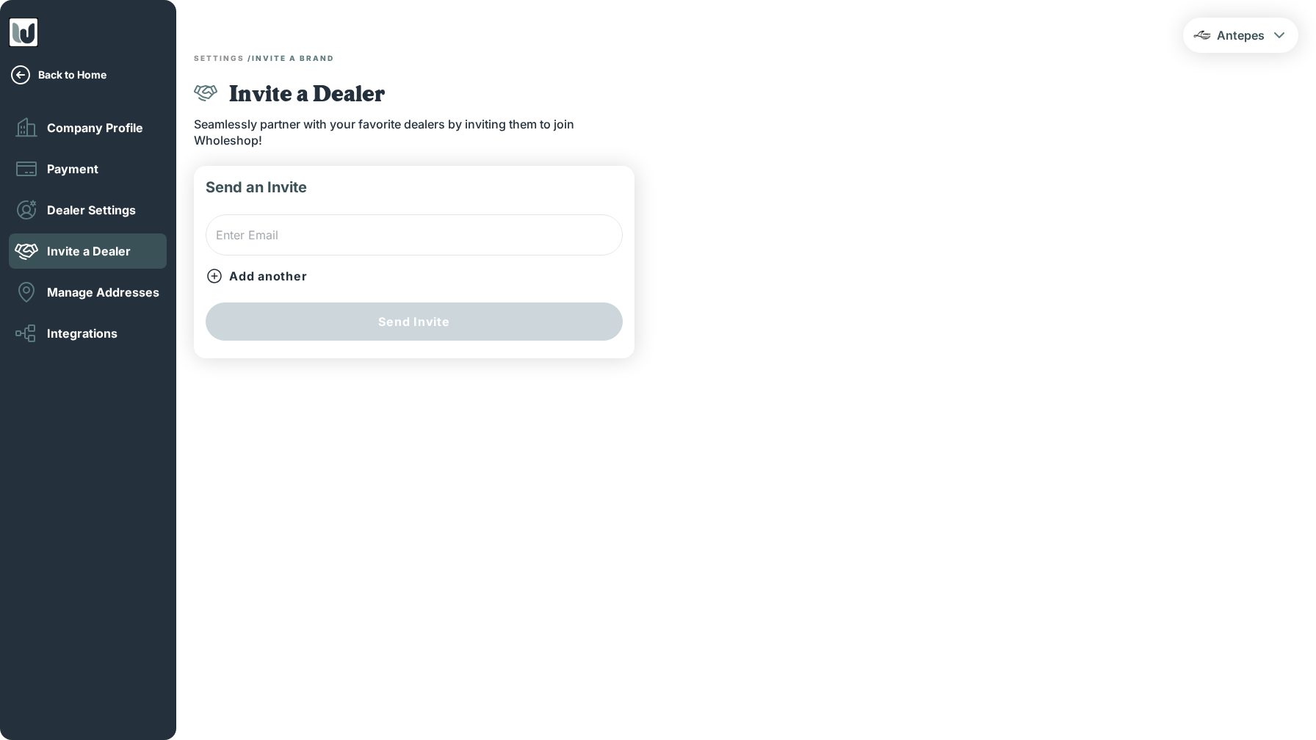
click at [68, 170] on p "Payment" at bounding box center [72, 169] width 51 height 16
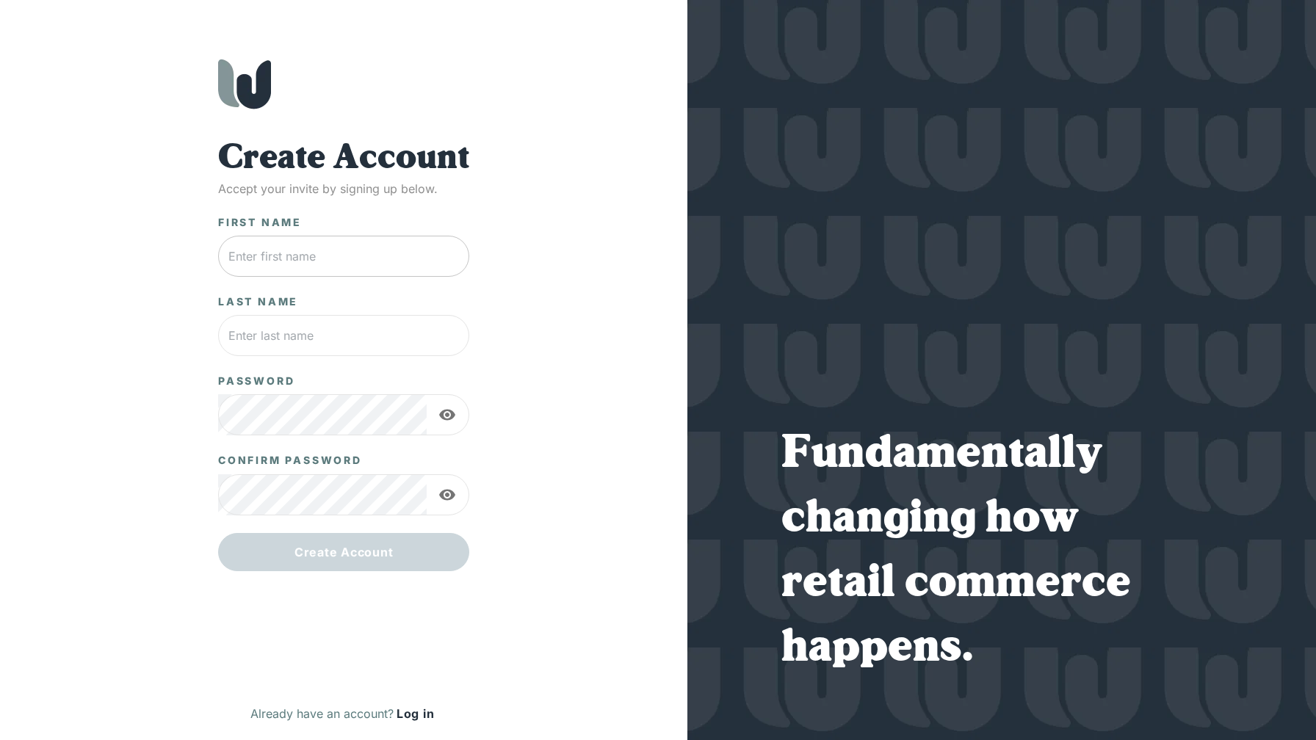
click at [390, 258] on input "text" at bounding box center [343, 256] width 251 height 41
type input "Shah"
click at [317, 340] on input "Behnamian" at bounding box center [343, 335] width 251 height 41
type input "Daddy"
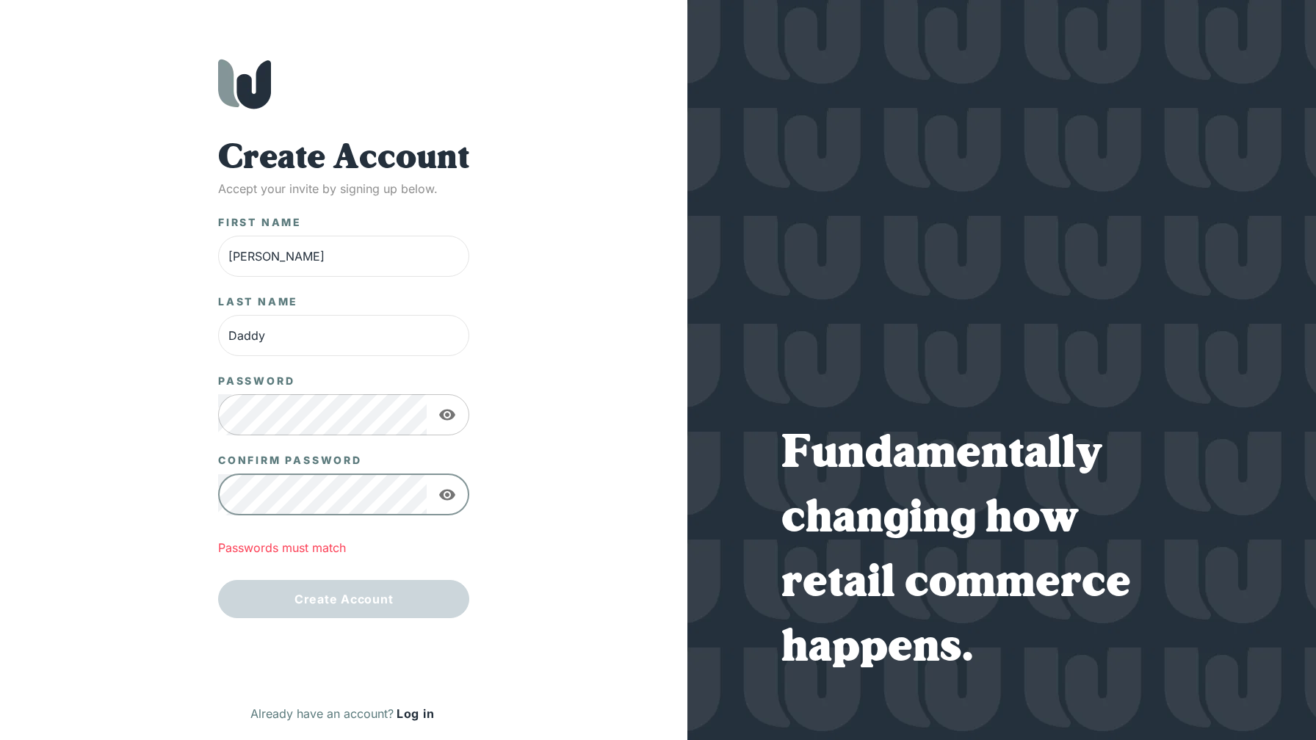
click at [449, 410] on icon "button" at bounding box center [447, 415] width 16 height 11
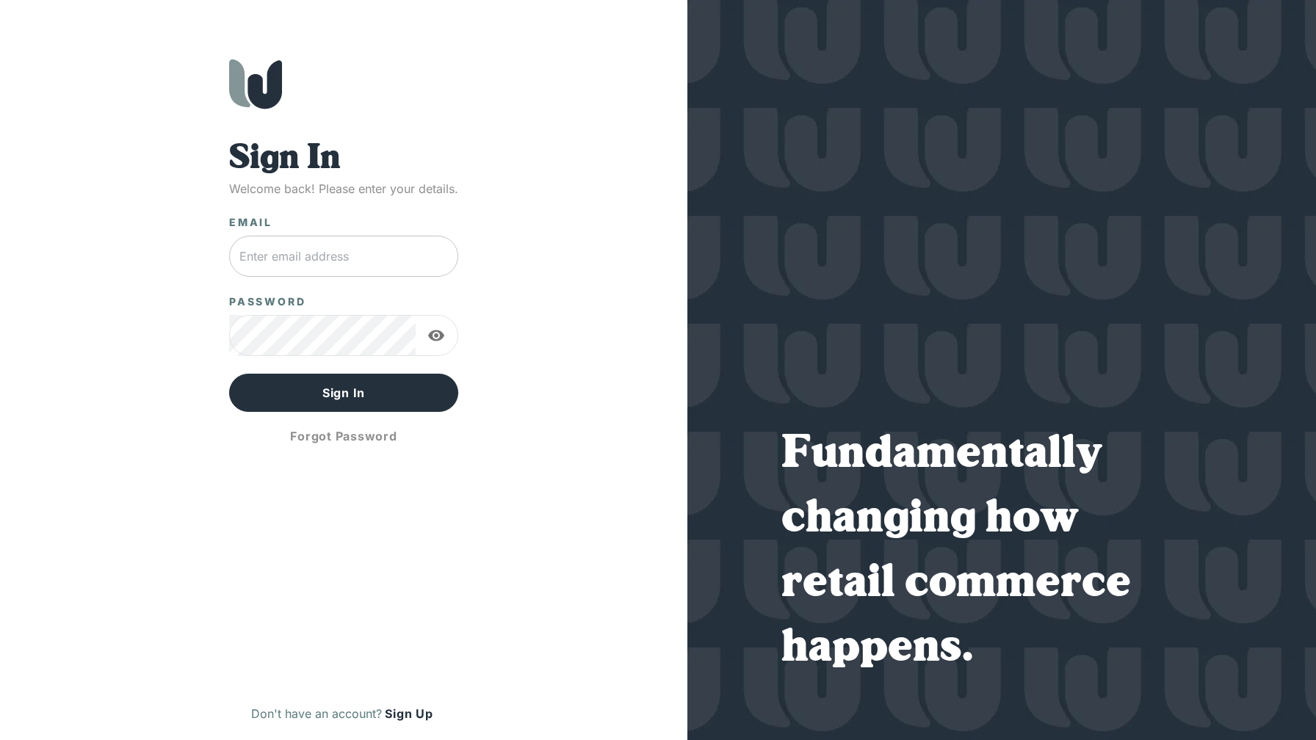
click at [353, 253] on input "text" at bounding box center [343, 256] width 229 height 41
type input "shah@antepes.com"
click at [436, 338] on icon "button" at bounding box center [436, 336] width 16 height 11
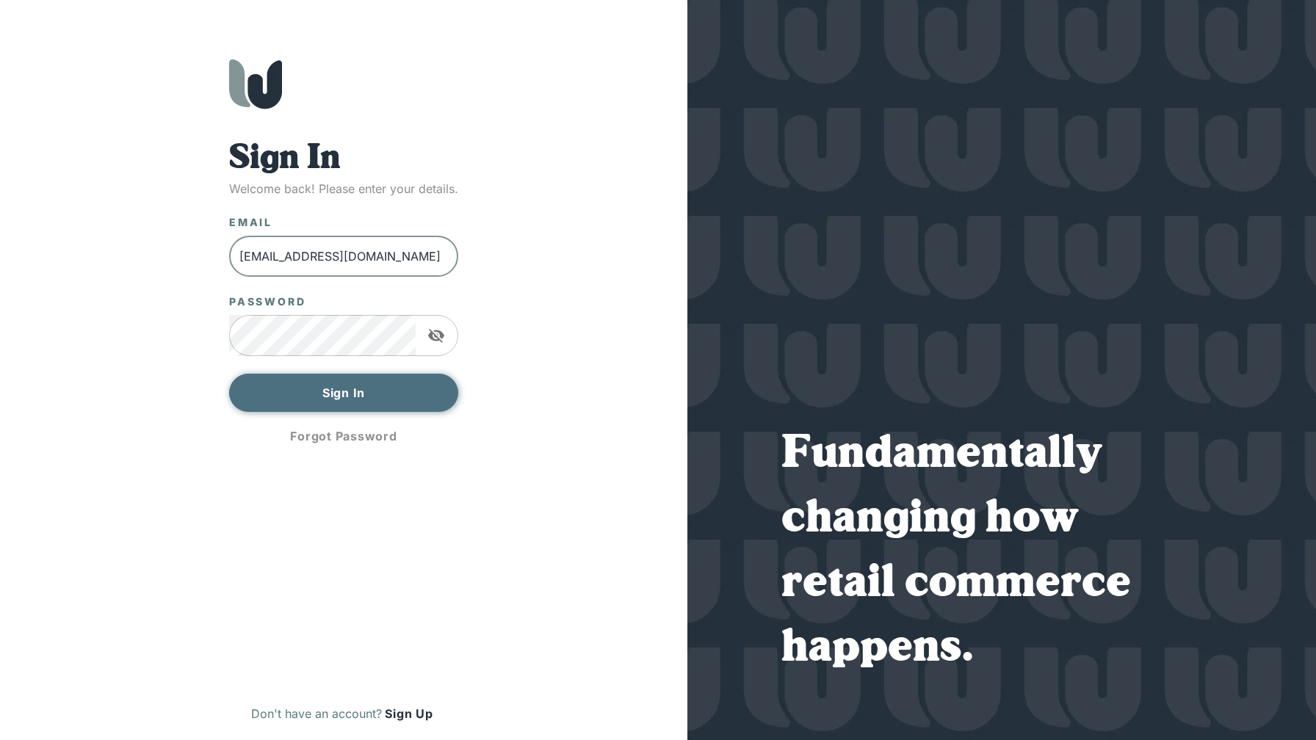
click at [408, 394] on button "Sign In" at bounding box center [343, 393] width 229 height 38
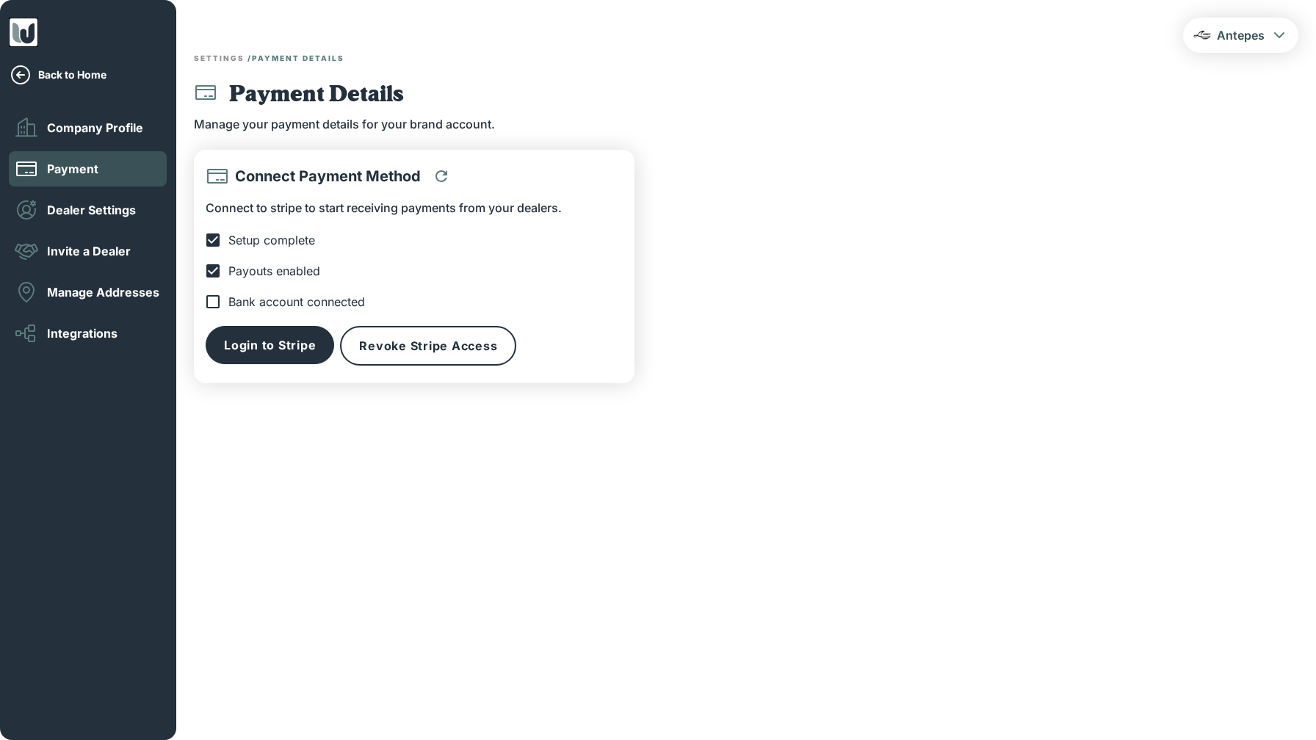
click at [773, 267] on main "Antepes Settings / Payment Details Payment Details Manage your payment details …" at bounding box center [746, 200] width 1140 height 401
click at [93, 124] on p "Company Profile" at bounding box center [95, 128] width 96 height 16
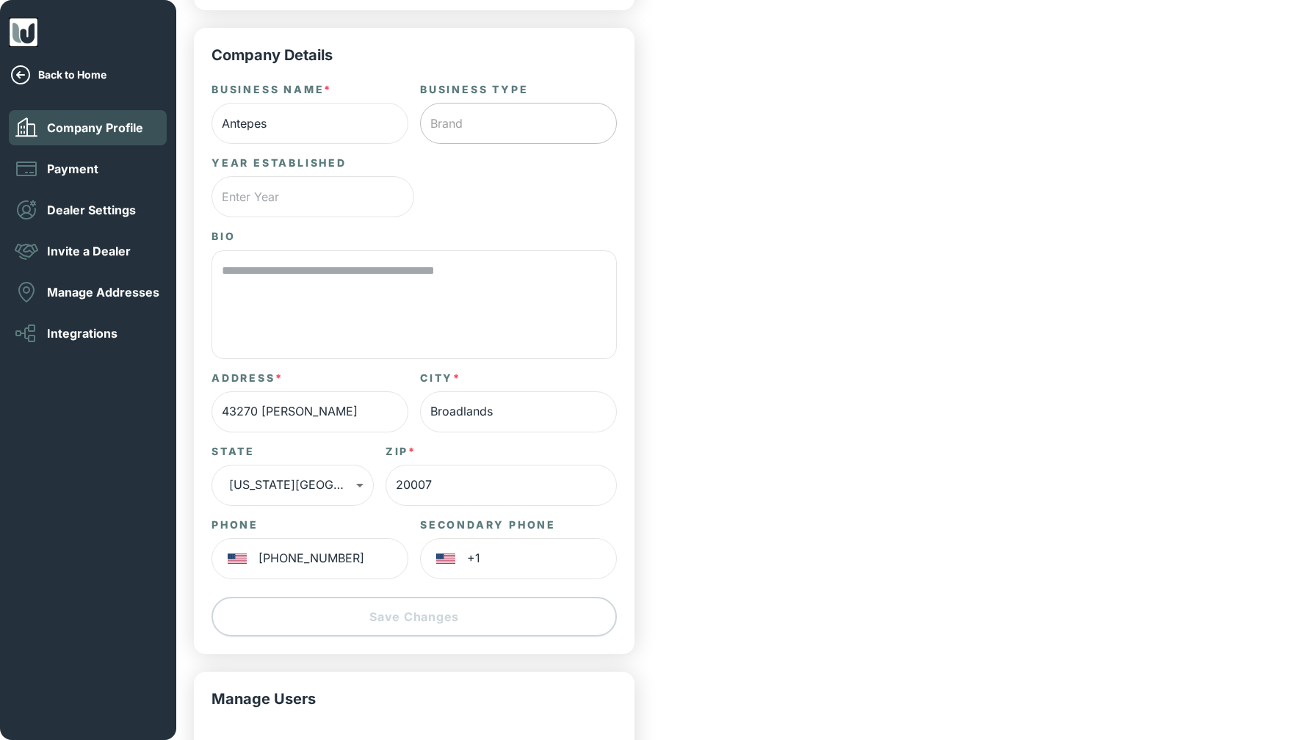
scroll to position [501, 0]
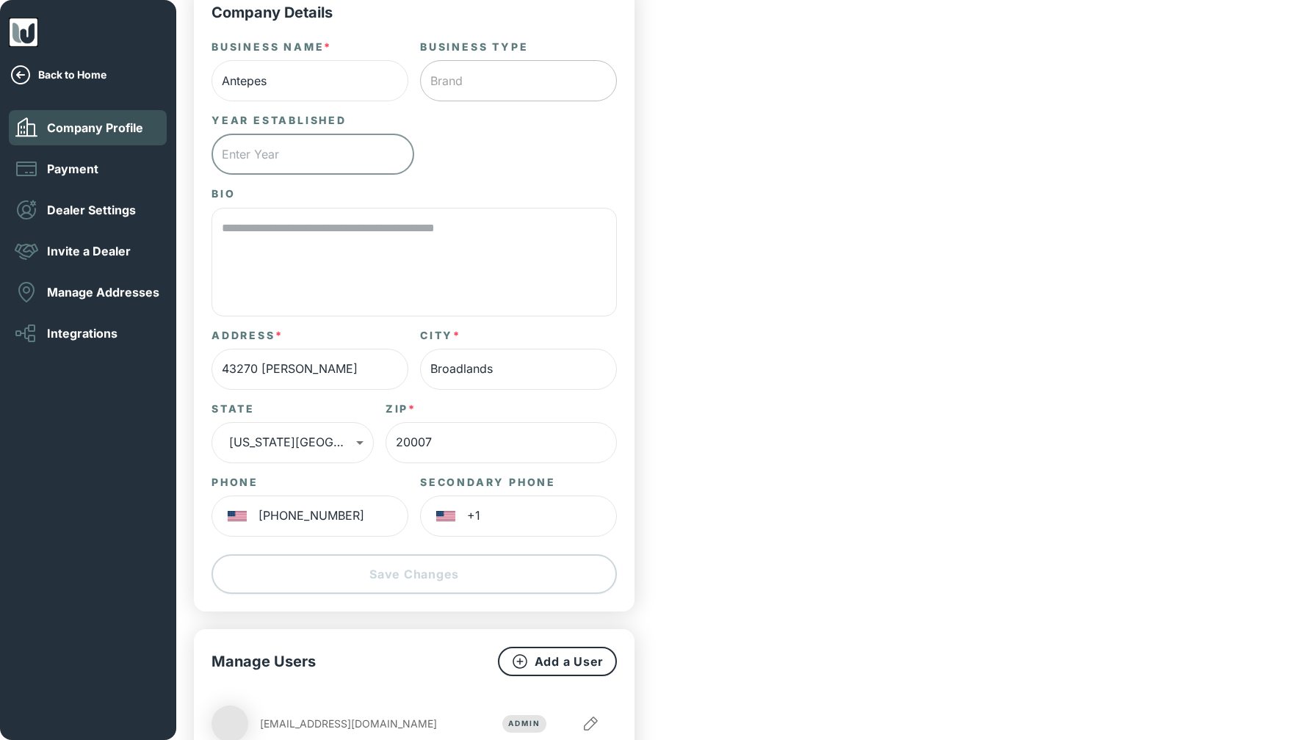
click at [314, 161] on input "text" at bounding box center [313, 154] width 203 height 41
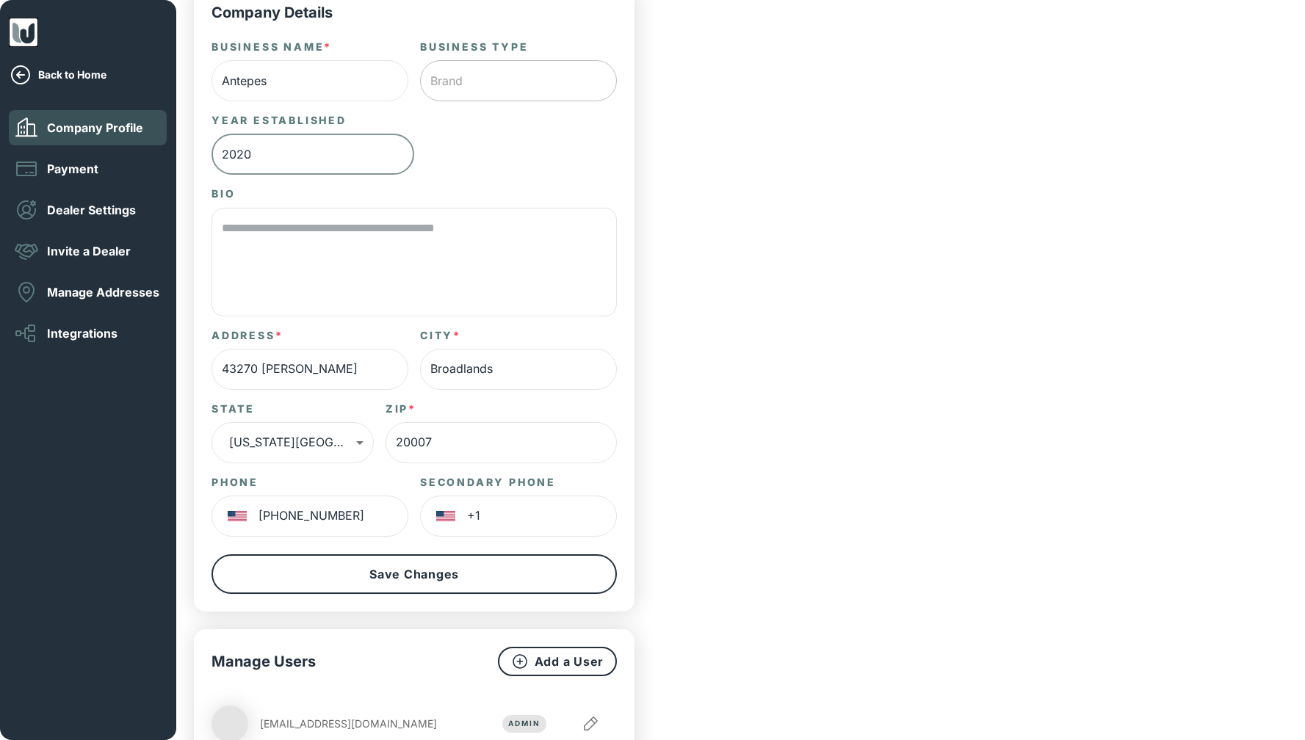
type input "2020"
click at [785, 198] on div "Settings / Company Profile Company Info Antepes Brand Order Minimum $0 ​ Add Co…" at bounding box center [741, 162] width 1094 height 1220
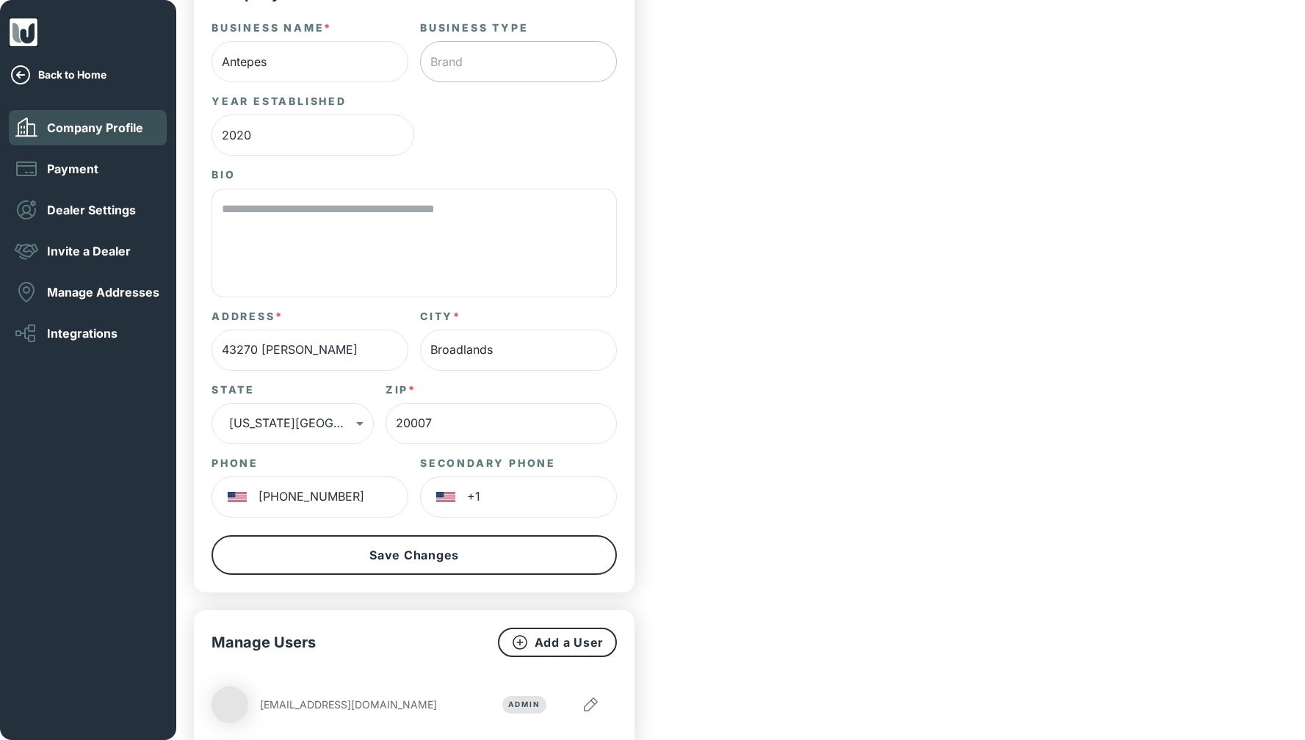
scroll to position [550, 0]
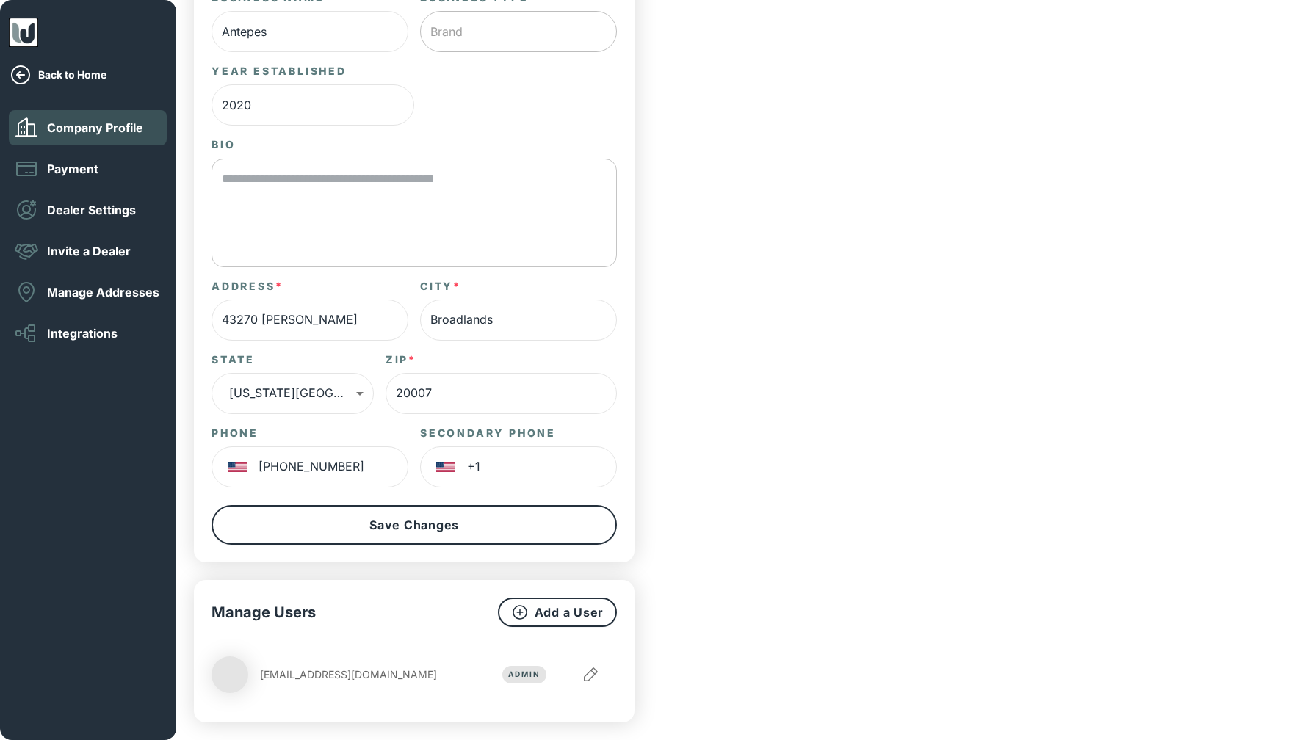
click at [458, 184] on textarea at bounding box center [414, 212] width 385 height 84
type textarea "**********"
click at [695, 231] on div "**********" at bounding box center [741, 113] width 1094 height 1220
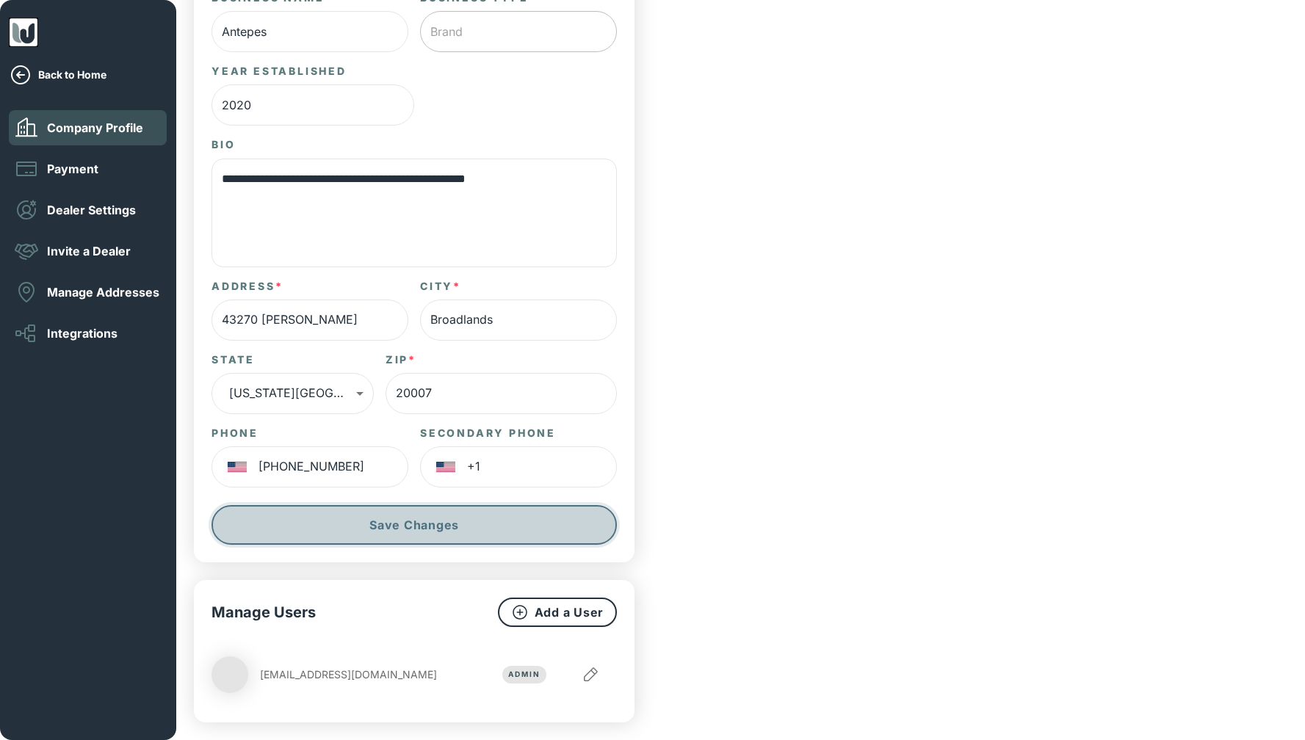
click at [424, 526] on button "Save Changes" at bounding box center [414, 525] width 405 height 40
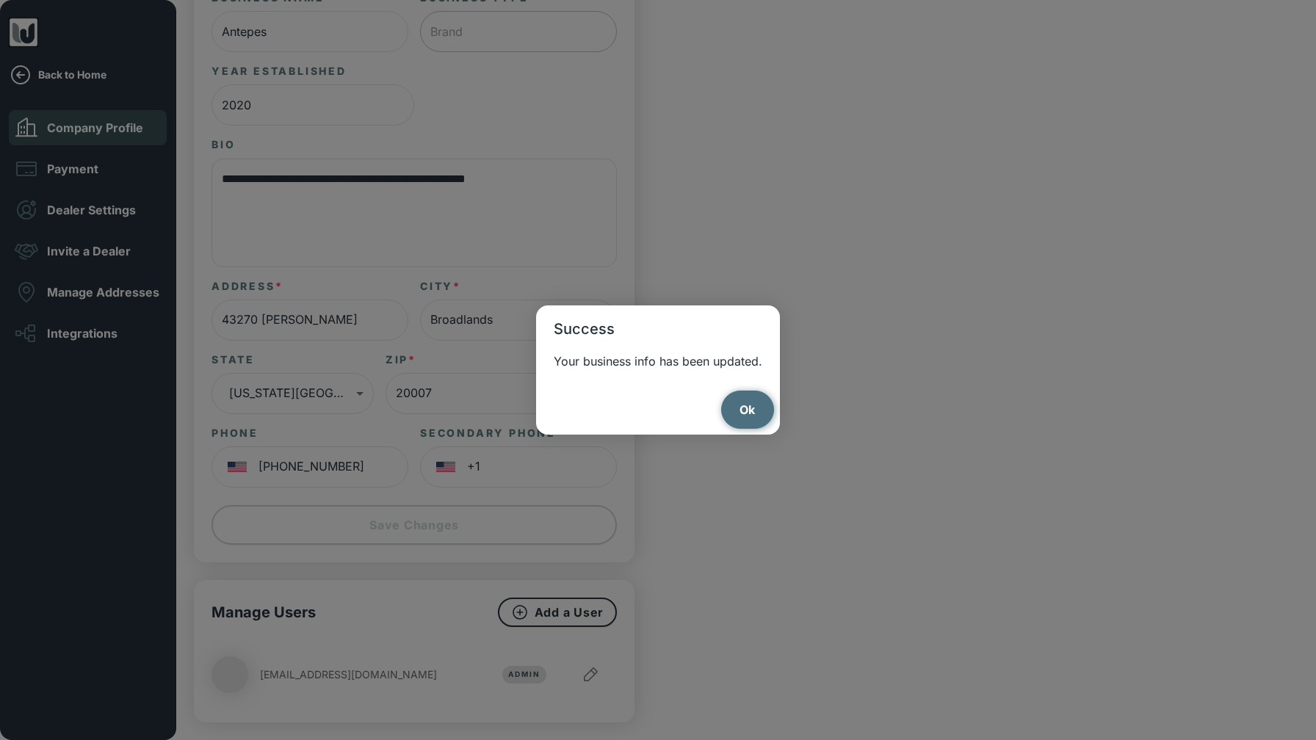
click at [742, 411] on button "Ok" at bounding box center [748, 410] width 54 height 38
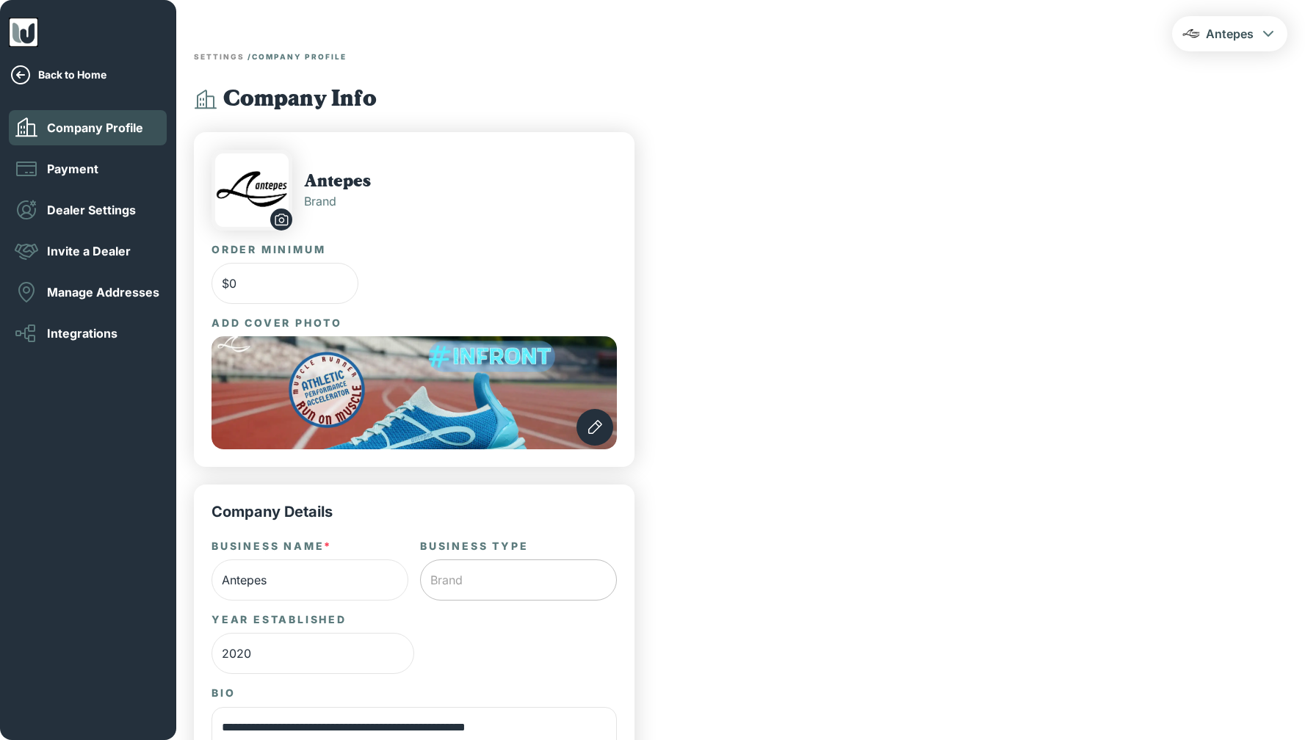
scroll to position [0, 0]
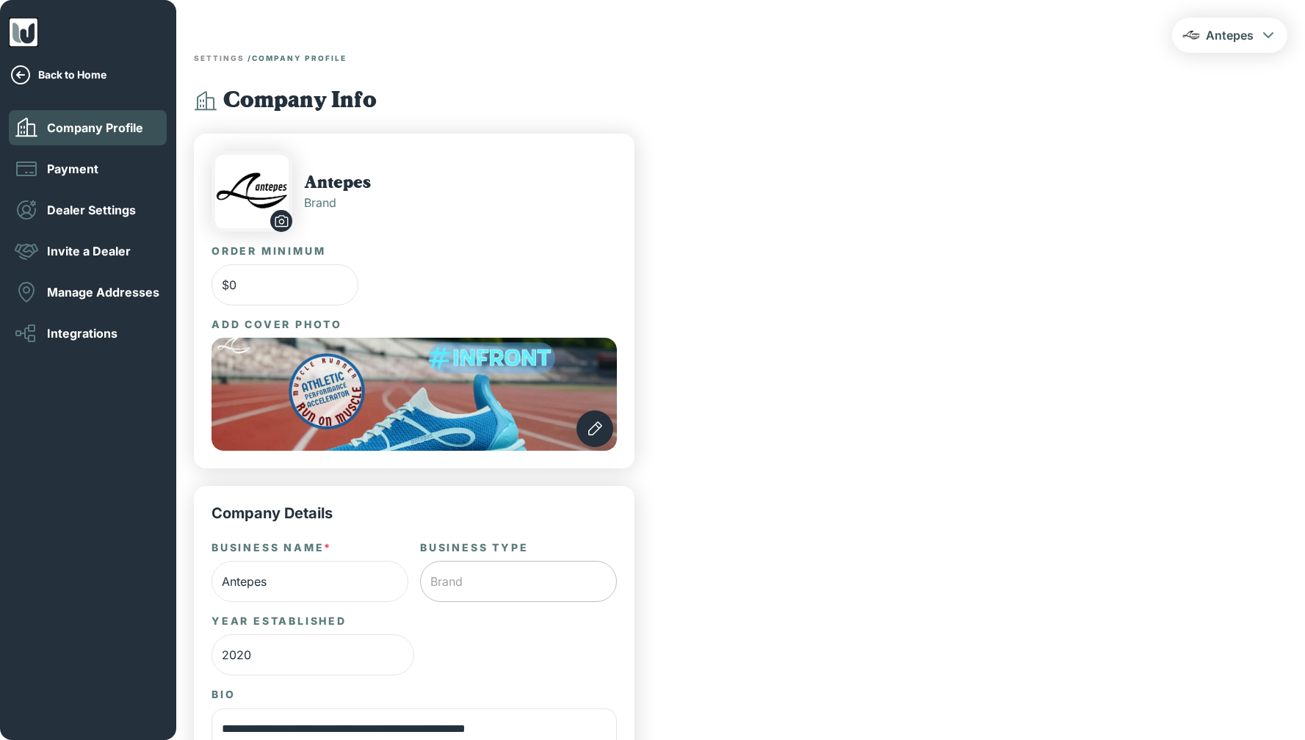
click at [21, 71] on icon "button" at bounding box center [21, 75] width 24 height 24
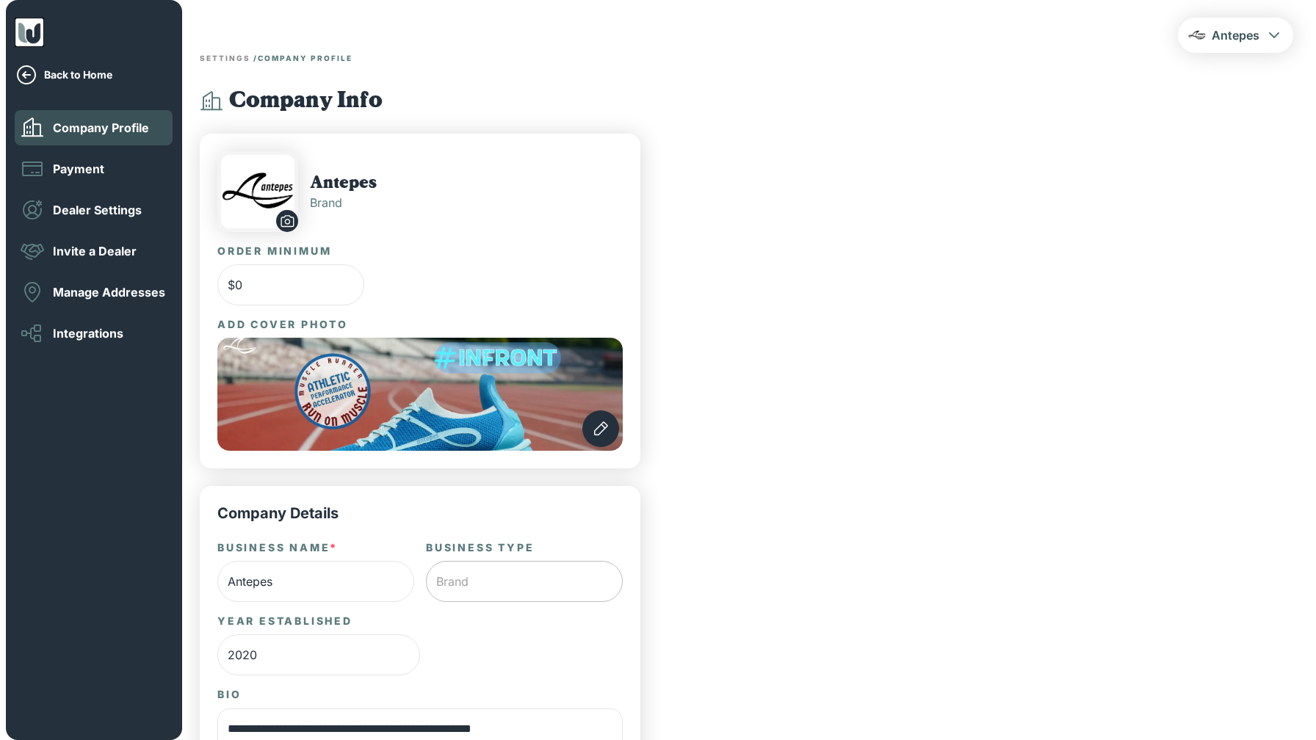
scroll to position [1, 0]
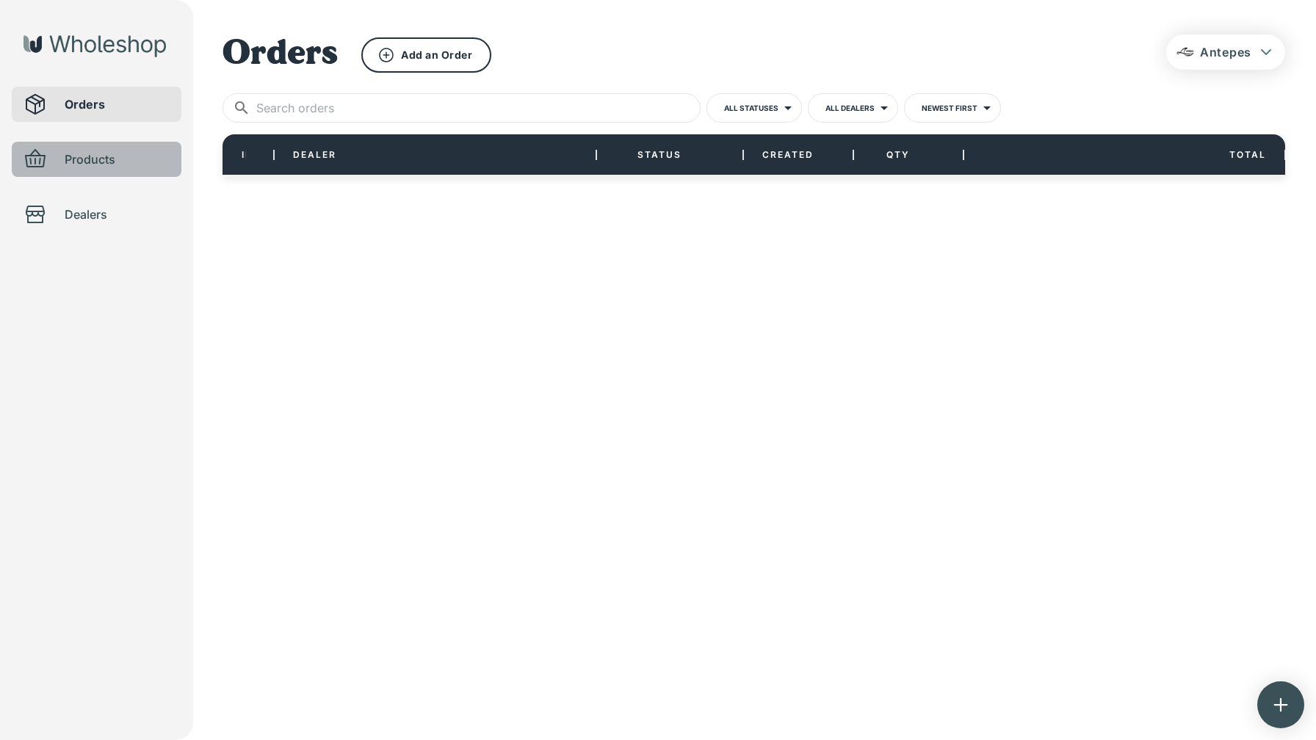
click at [88, 158] on span "Products" at bounding box center [117, 160] width 105 height 18
